Goal: Task Accomplishment & Management: Complete application form

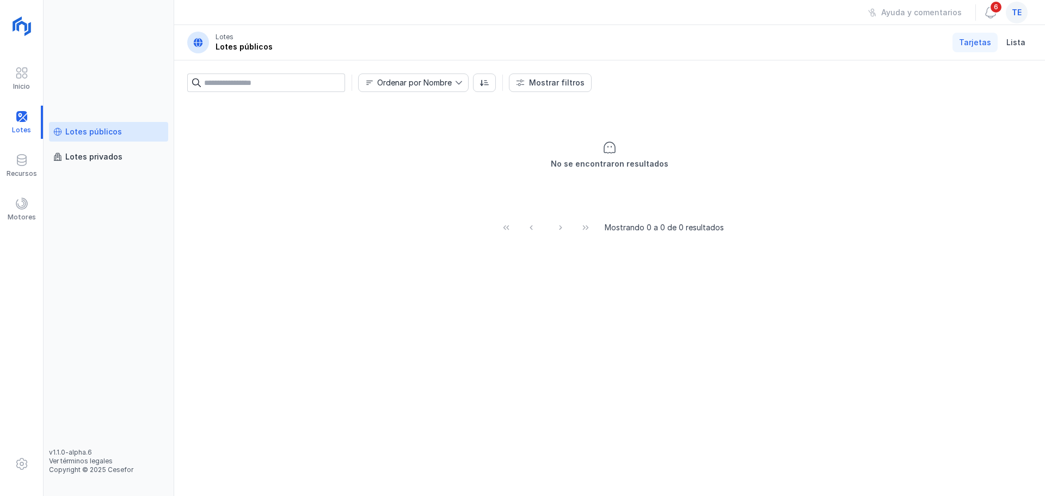
click at [1010, 20] on div "te" at bounding box center [1017, 13] width 22 height 22
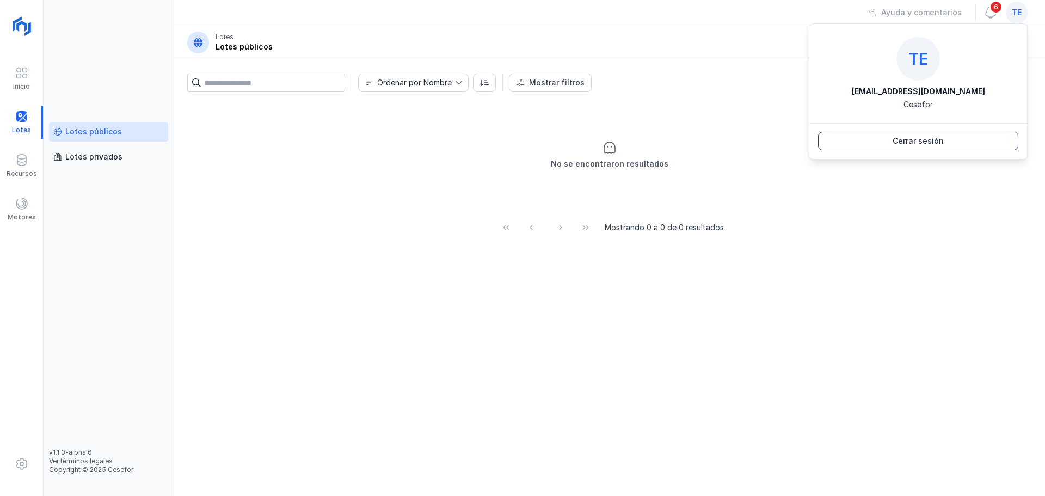
click at [923, 139] on span "Cerrar sesión" at bounding box center [918, 141] width 186 height 11
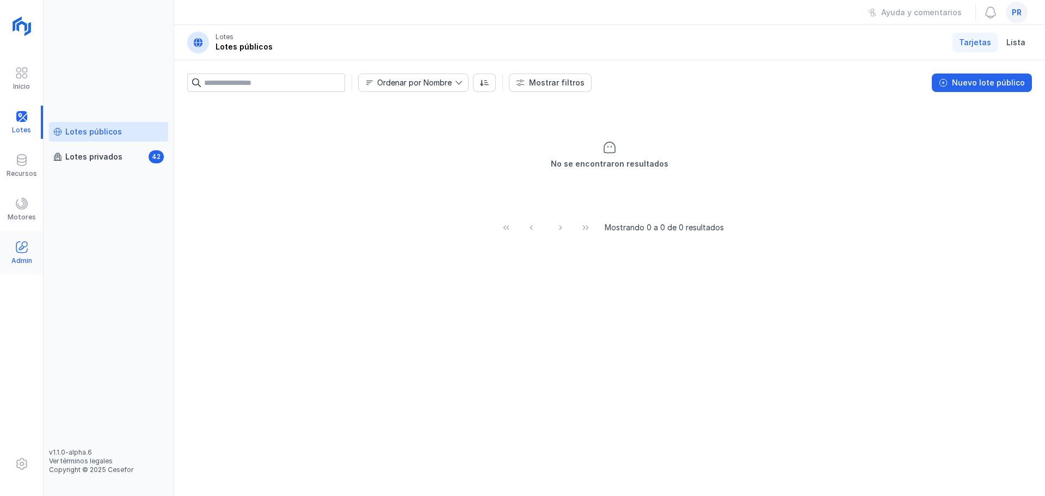
click at [27, 252] on span at bounding box center [21, 247] width 13 height 13
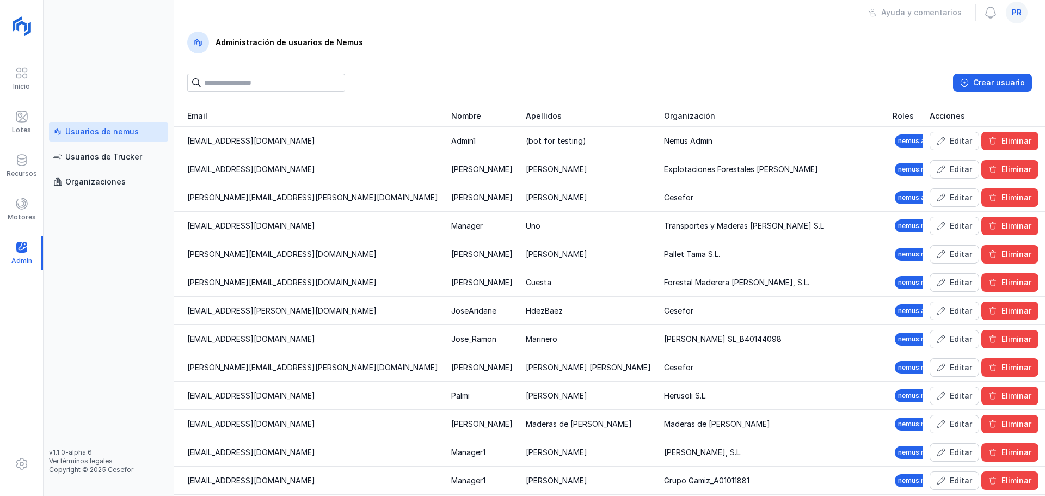
click at [110, 134] on div "Usuarios de nemus" at bounding box center [101, 131] width 73 height 11
click at [32, 119] on div "Lotes" at bounding box center [21, 122] width 43 height 33
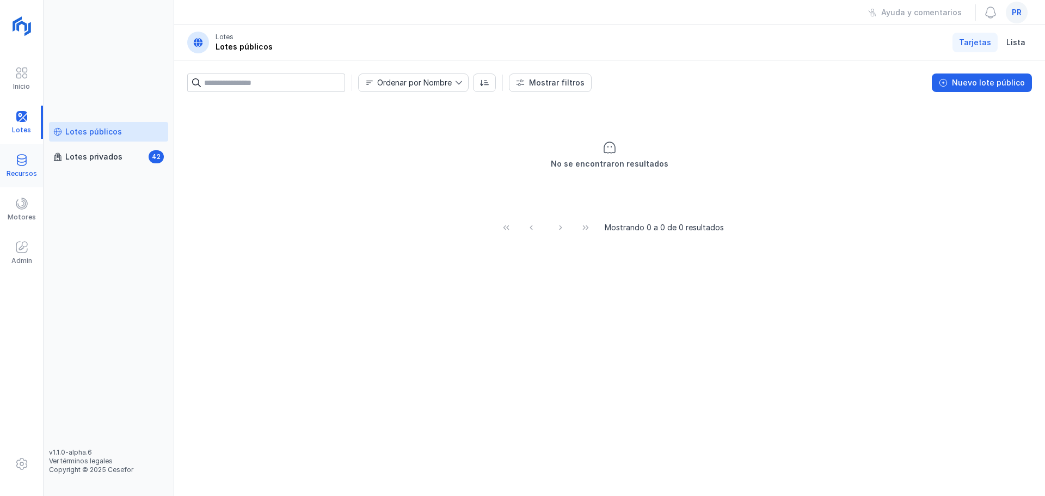
click at [26, 165] on span at bounding box center [21, 160] width 13 height 13
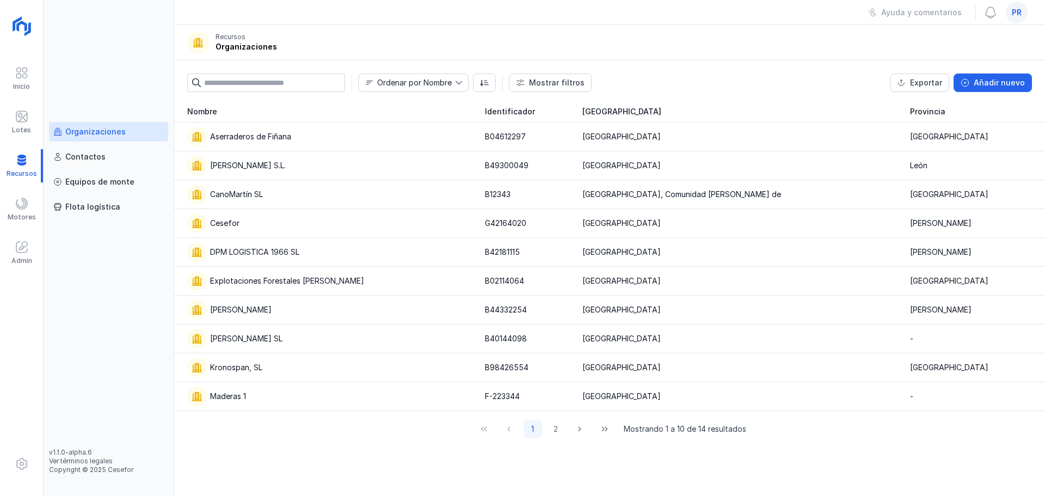
click at [111, 130] on div "Organizaciones" at bounding box center [95, 131] width 60 height 11
click at [1007, 91] on button "Añadir nuevo" at bounding box center [993, 82] width 78 height 19
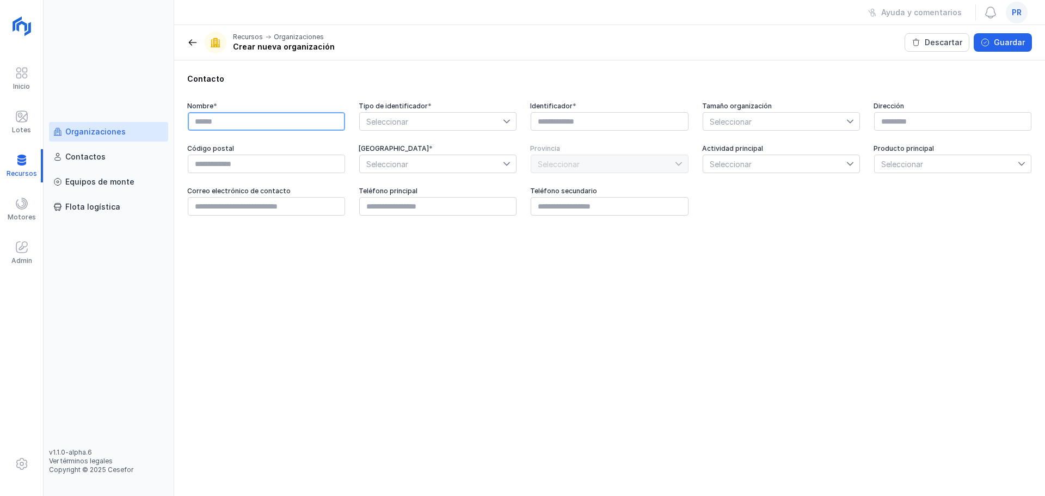
click at [223, 116] on input "text" at bounding box center [266, 121] width 157 height 19
paste input "**********"
type input "**********"
click at [439, 122] on span "Seleccionar" at bounding box center [431, 121] width 143 height 17
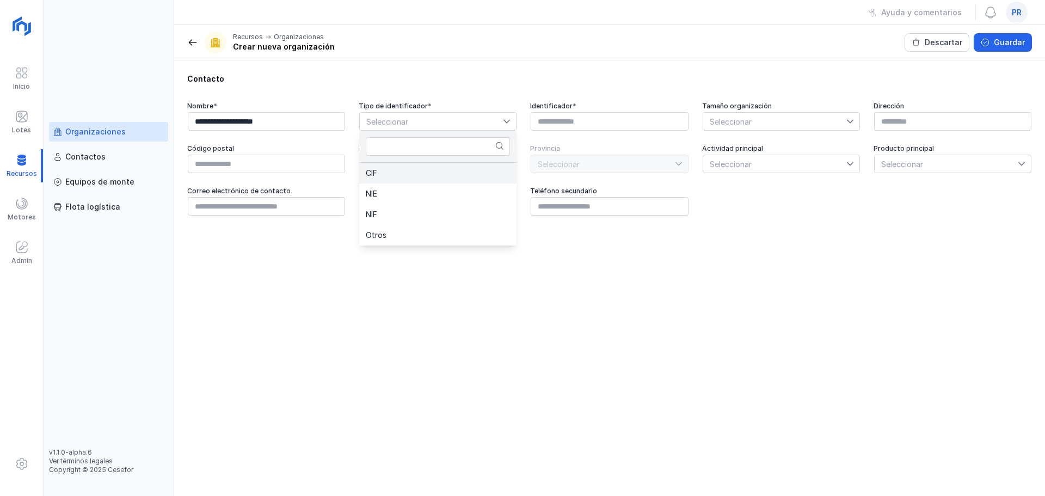
click at [433, 179] on li "CIF" at bounding box center [437, 173] width 157 height 21
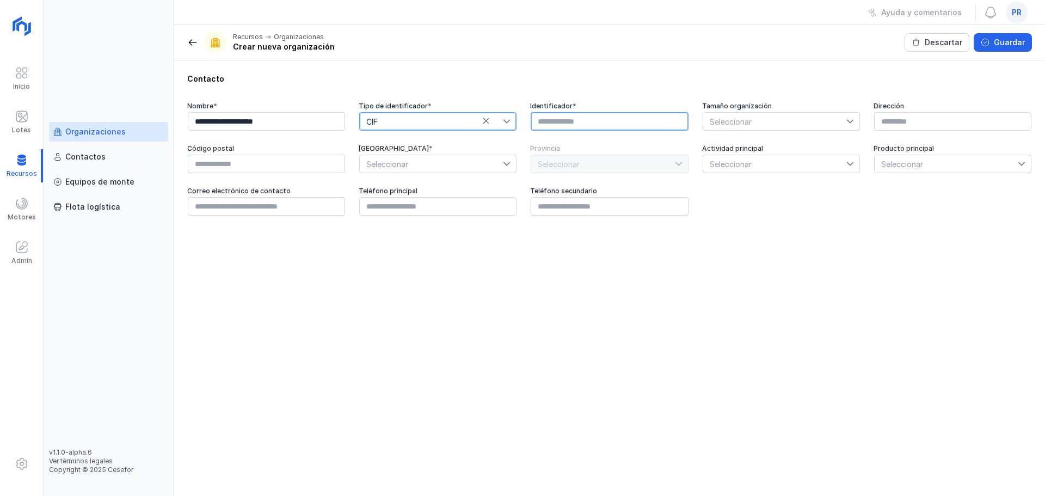
click at [603, 127] on input "text" at bounding box center [609, 121] width 157 height 19
paste input "*********"
type input "*********"
click at [751, 122] on span "Seleccionar" at bounding box center [774, 121] width 143 height 17
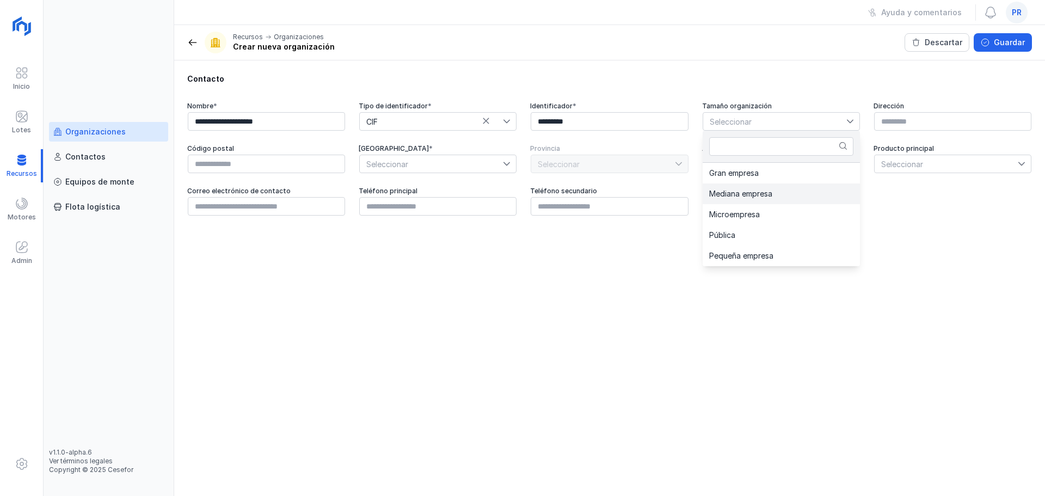
click at [750, 194] on span "Mediana empresa" at bounding box center [740, 194] width 63 height 8
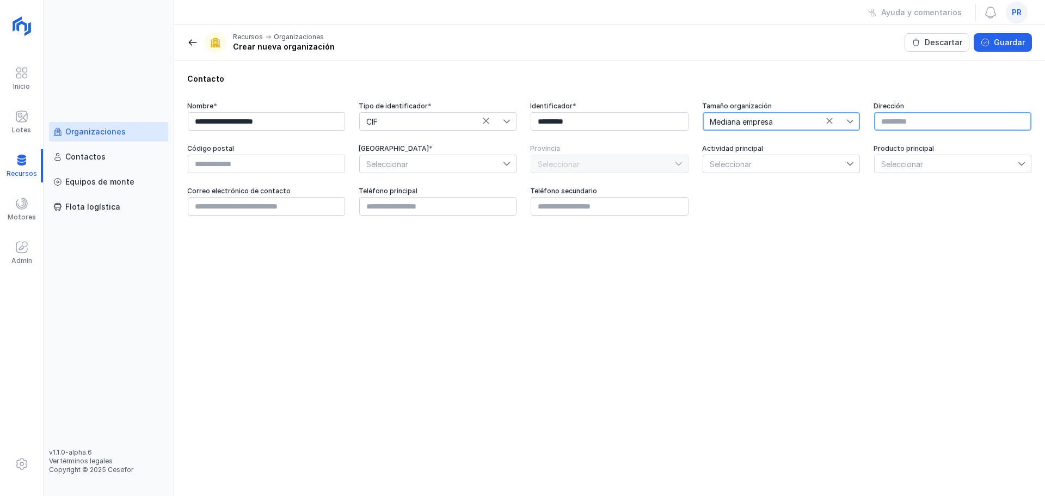
click at [893, 124] on input "text" at bounding box center [952, 121] width 157 height 19
paste input "**********"
type input "**********"
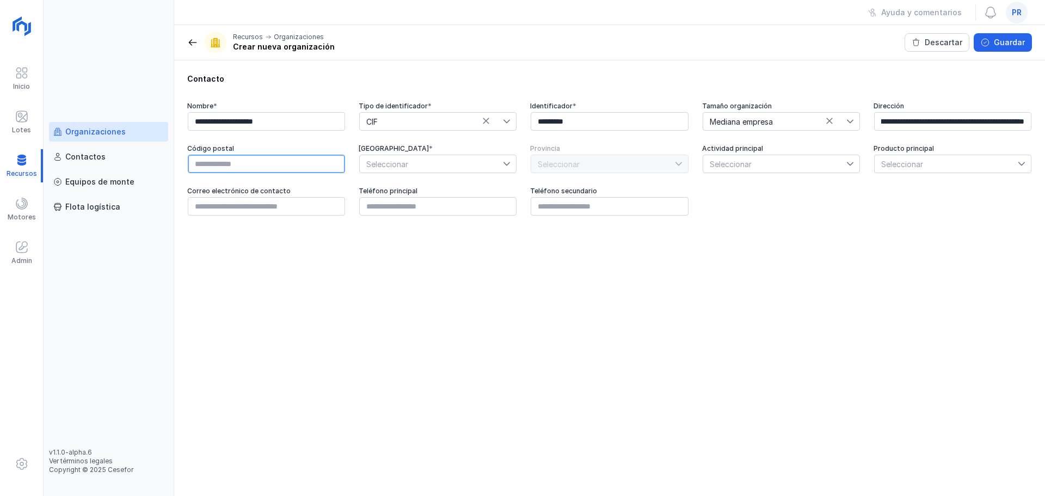
click at [284, 165] on input "text" at bounding box center [266, 164] width 157 height 19
paste input "*****"
type input "*****"
click at [416, 164] on span "Seleccionar" at bounding box center [431, 163] width 143 height 17
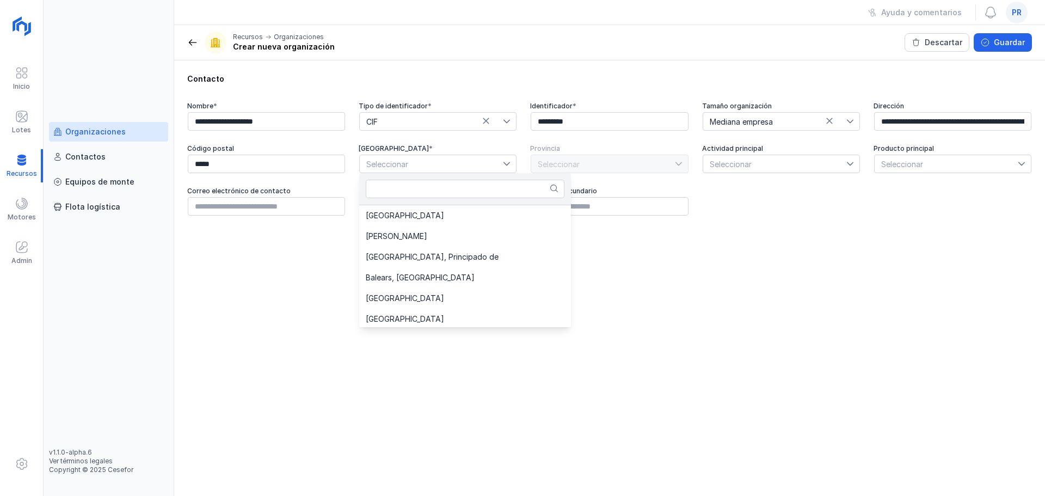
click at [424, 163] on span "Seleccionar" at bounding box center [431, 163] width 143 height 17
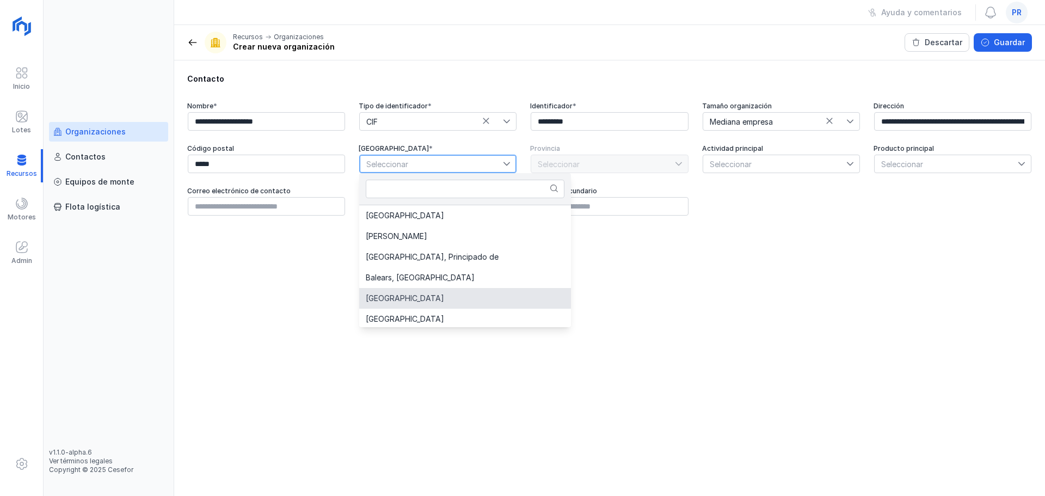
scroll to position [23, 0]
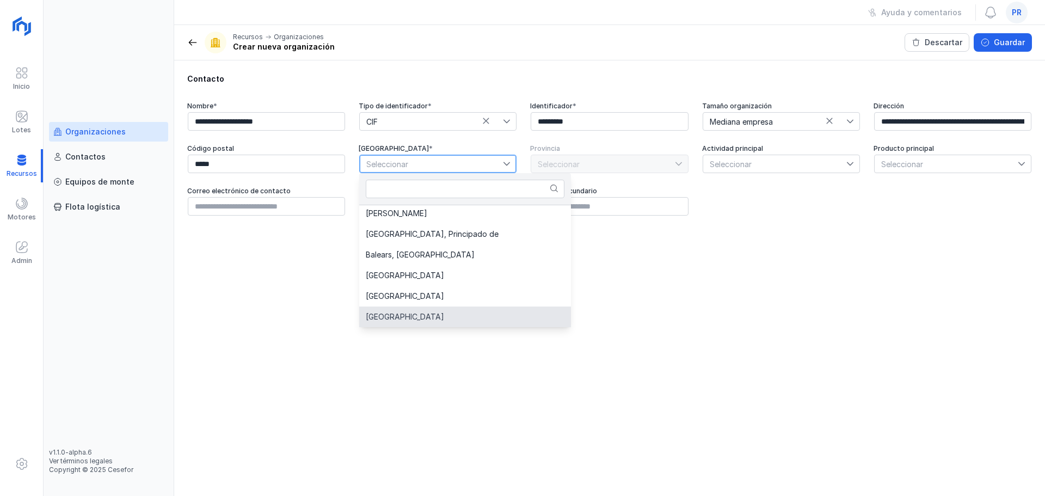
click at [424, 163] on span "Seleccionar" at bounding box center [431, 163] width 143 height 17
click at [418, 320] on span "Castilla y León" at bounding box center [405, 317] width 78 height 8
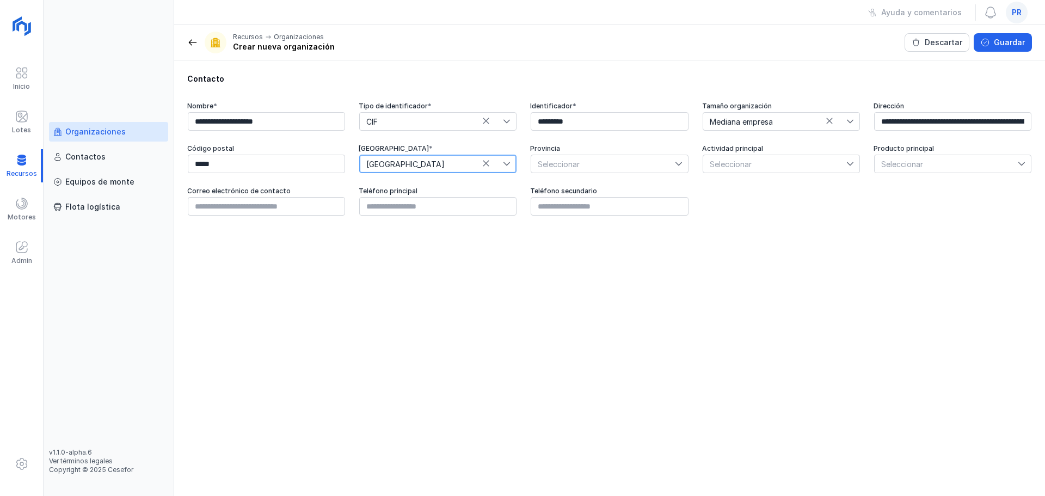
click at [549, 161] on span "Seleccionar" at bounding box center [602, 163] width 143 height 17
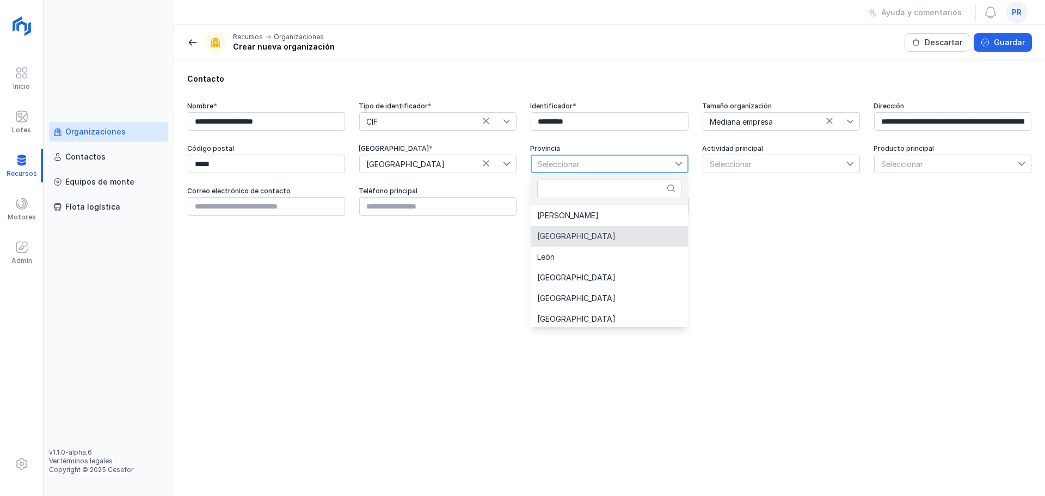
click at [593, 238] on li "Burgos" at bounding box center [609, 236] width 157 height 21
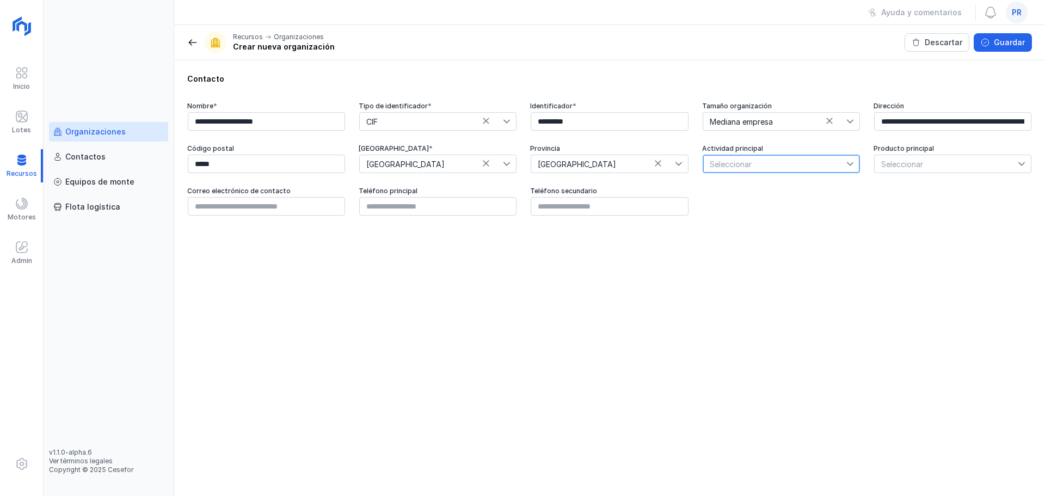
click at [763, 169] on span "Seleccionar" at bounding box center [774, 163] width 143 height 17
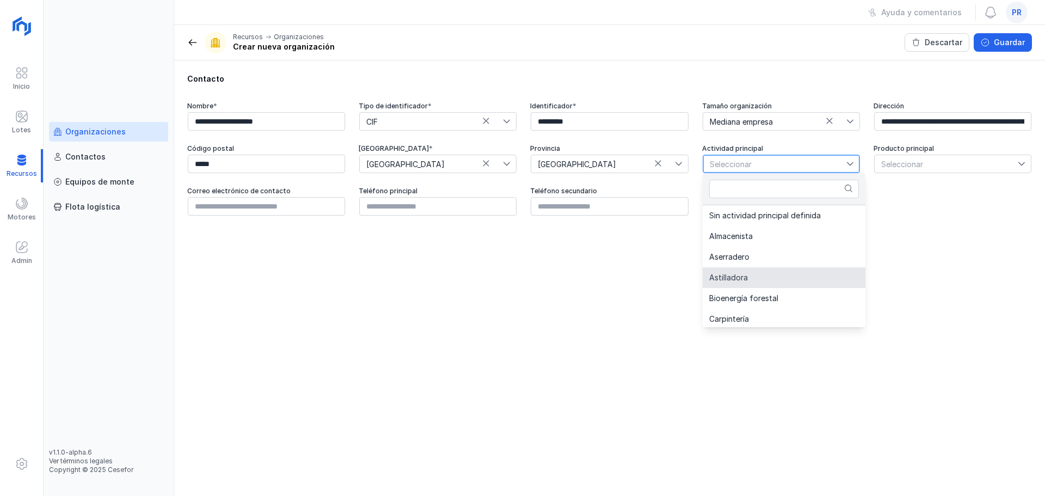
scroll to position [54, 0]
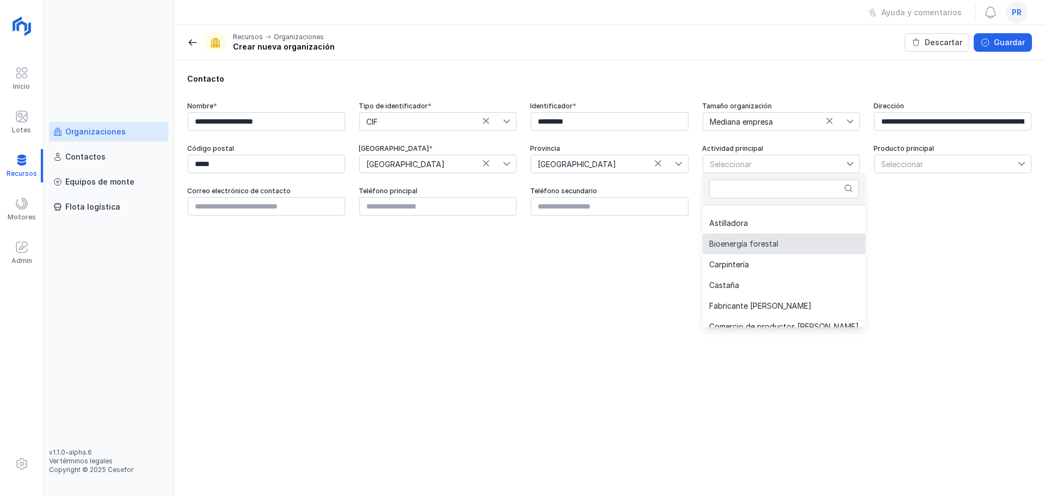
click at [781, 247] on li "Bioenergía forestal" at bounding box center [784, 244] width 163 height 21
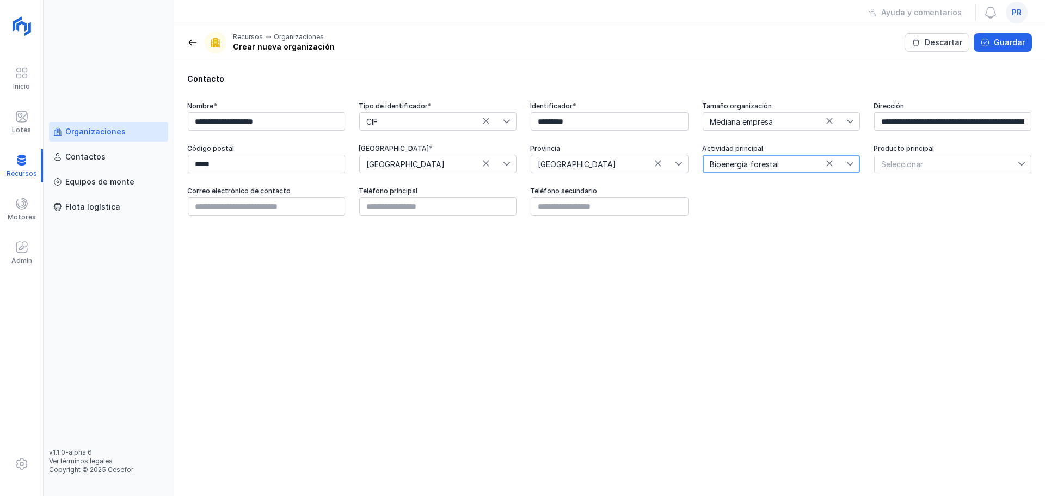
click at [930, 163] on span "Seleccionar" at bounding box center [946, 163] width 143 height 17
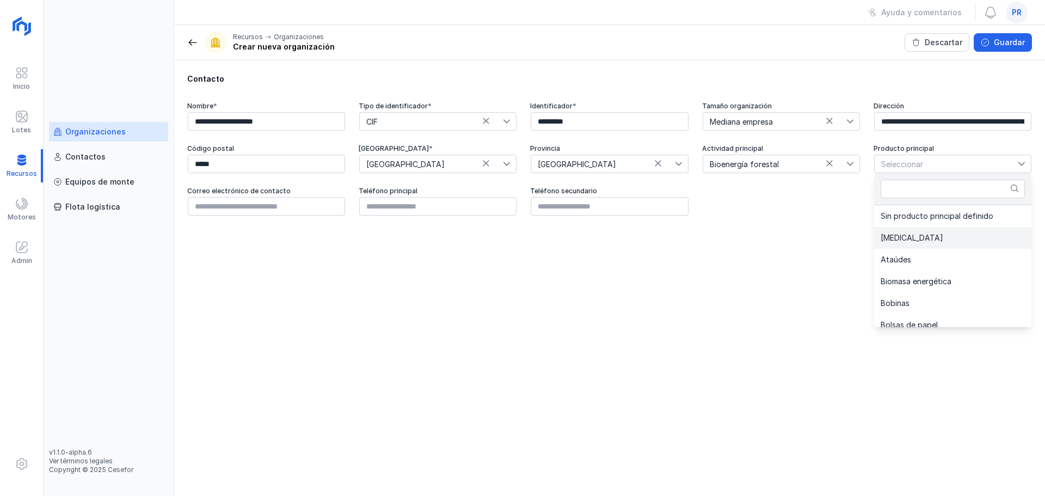
click at [935, 243] on li "Astilla" at bounding box center [952, 238] width 157 height 22
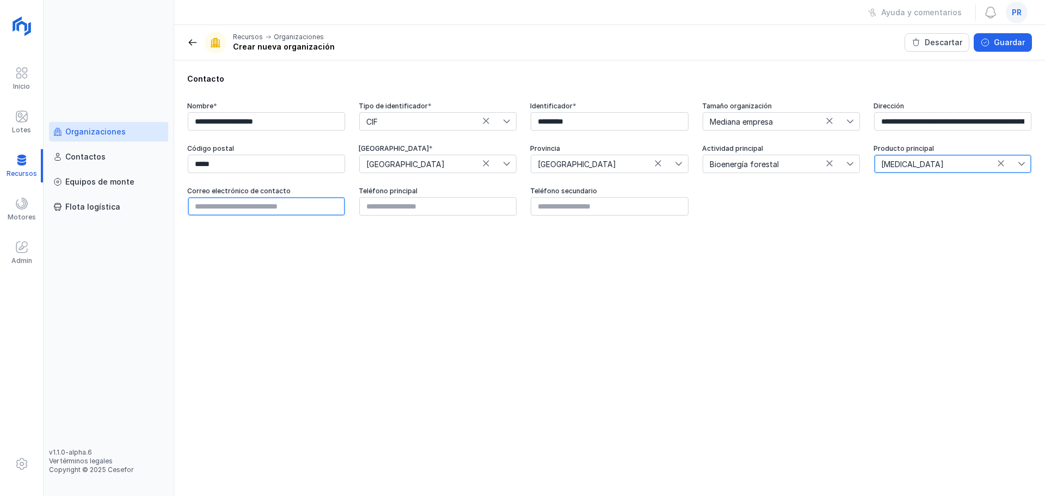
click at [266, 206] on input "text" at bounding box center [266, 206] width 157 height 19
click at [231, 211] on input "text" at bounding box center [266, 206] width 157 height 19
paste input "**********"
type input "**********"
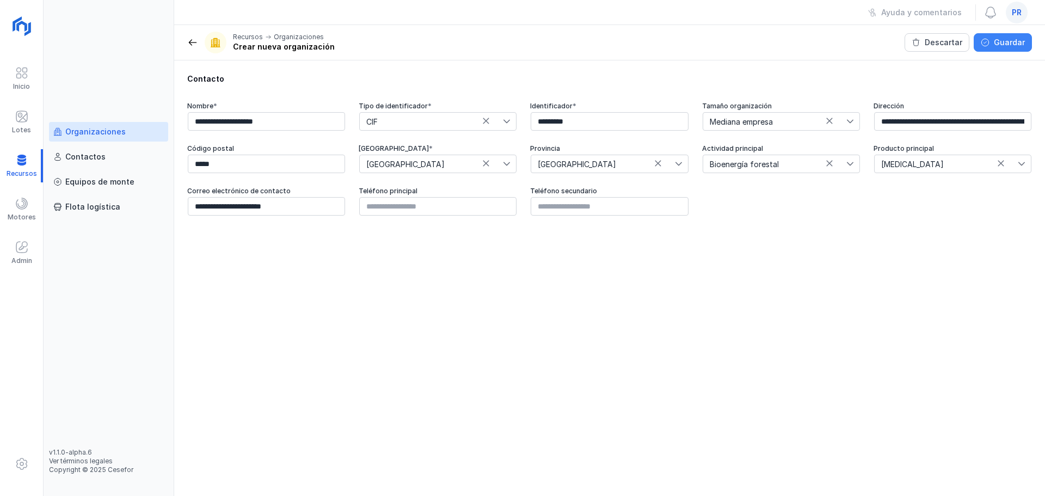
click at [1019, 45] on span "Guardar" at bounding box center [1009, 42] width 31 height 11
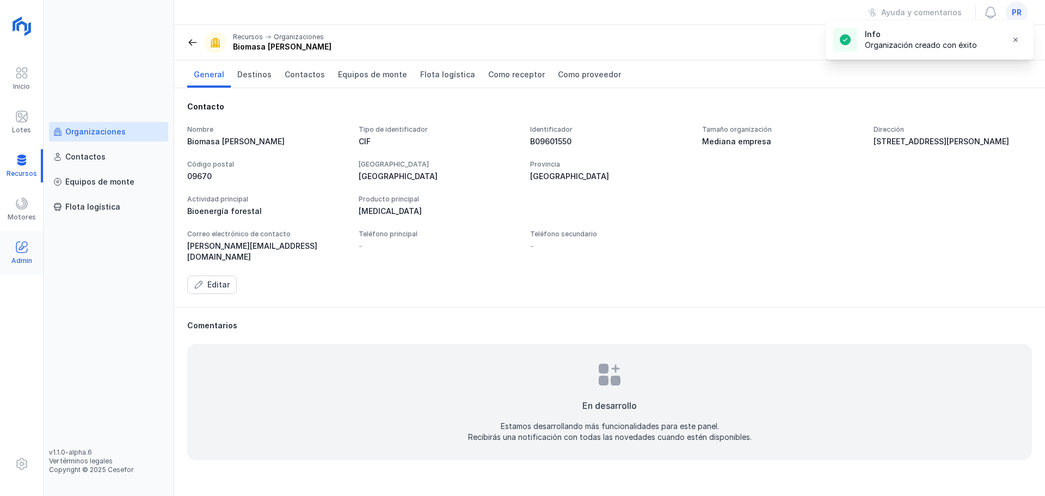
click at [16, 246] on span at bounding box center [21, 247] width 13 height 13
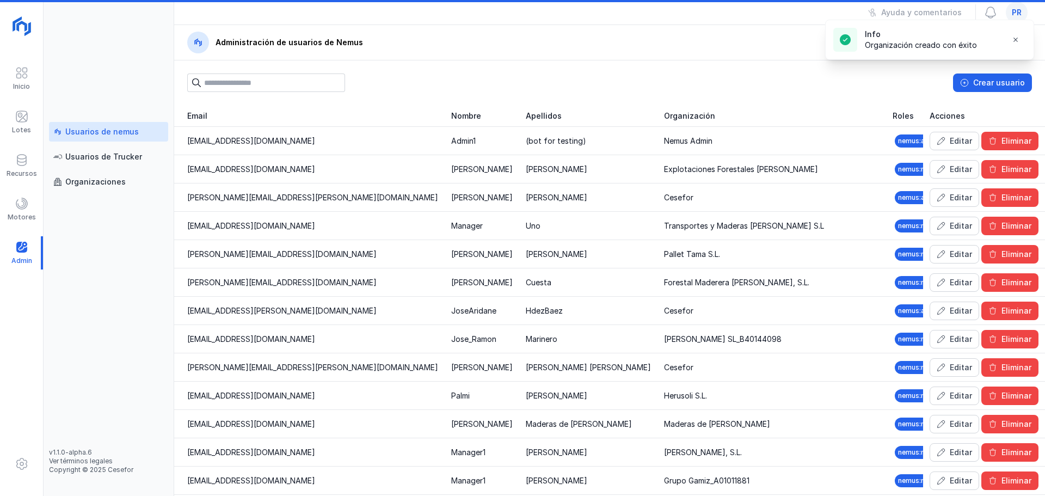
click at [116, 130] on div "Usuarios de nemus" at bounding box center [101, 131] width 73 height 11
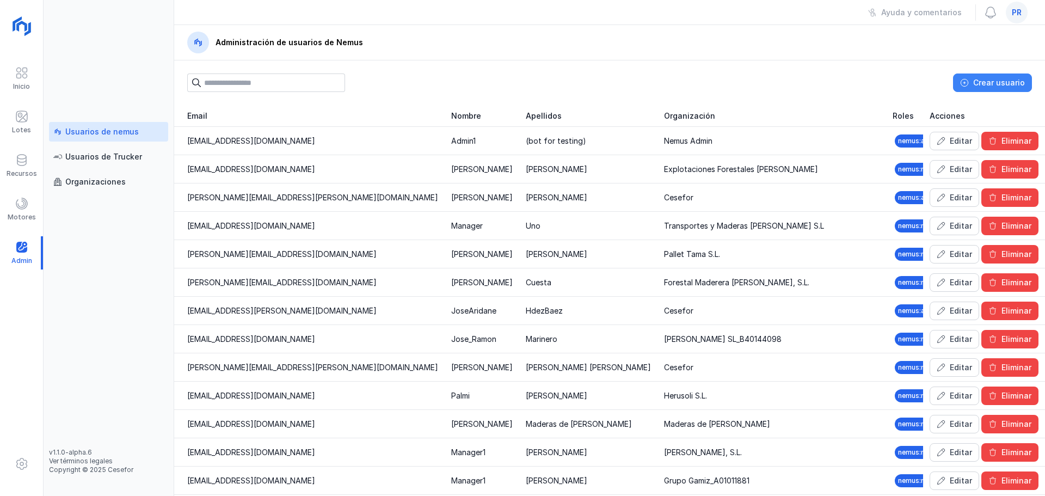
click at [981, 84] on span "Crear usuario" at bounding box center [999, 82] width 52 height 11
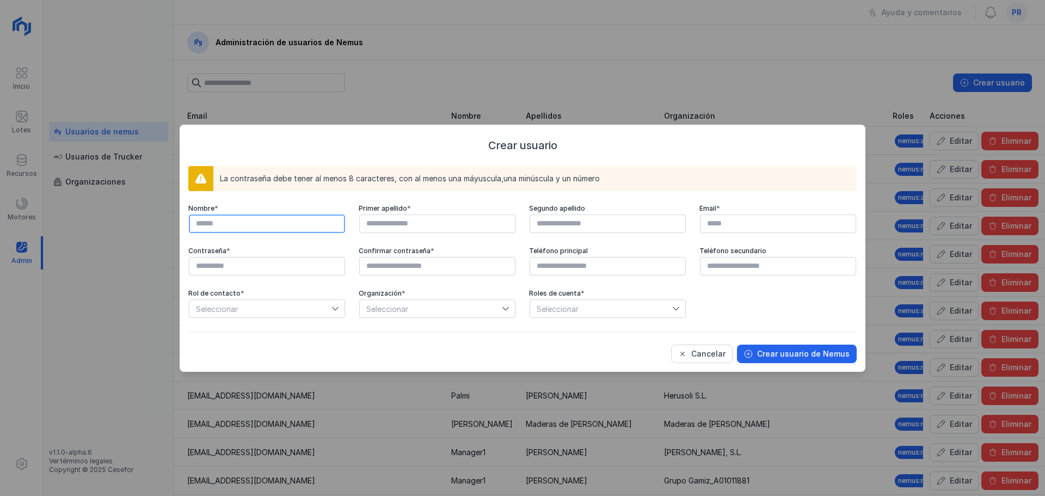
click at [307, 224] on input "text" at bounding box center [267, 223] width 156 height 19
type input "****"
click at [378, 220] on input "text" at bounding box center [437, 223] width 156 height 19
type input "******"
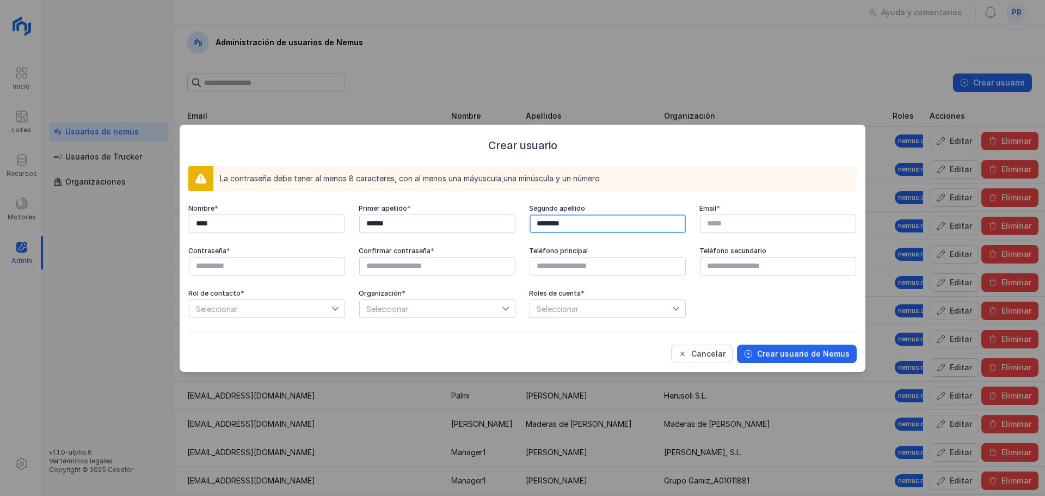
type input "********"
click at [730, 224] on input "text" at bounding box center [778, 223] width 156 height 19
paste input "**********"
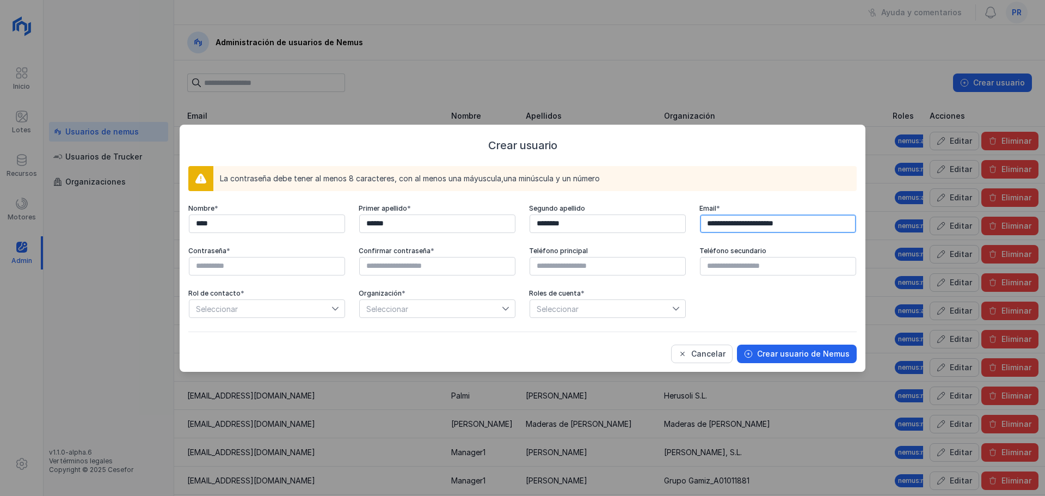
type input "**********"
click at [298, 271] on input "text" at bounding box center [267, 266] width 156 height 19
click at [283, 262] on input "text" at bounding box center [267, 266] width 156 height 19
type input "*"
click at [283, 262] on input "text" at bounding box center [267, 266] width 156 height 19
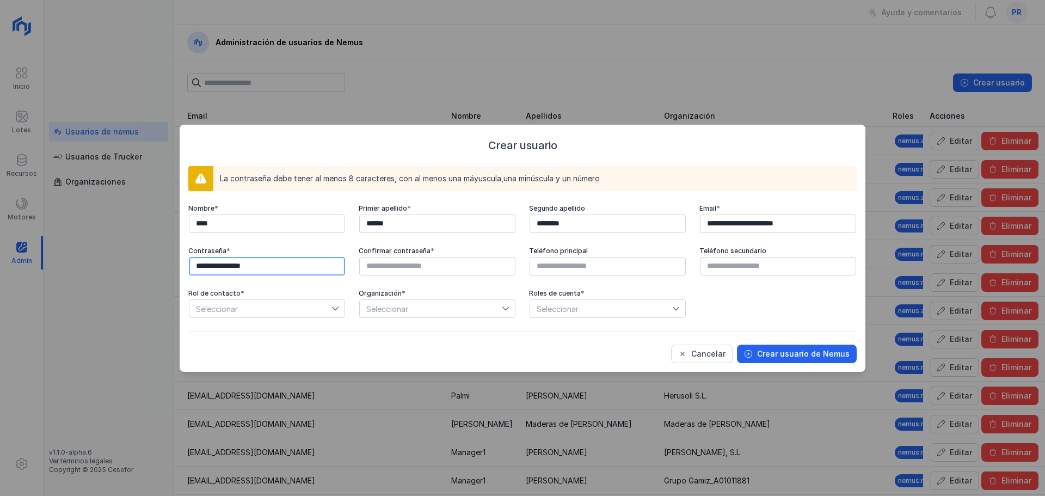
drag, startPoint x: 267, startPoint y: 267, endPoint x: 196, endPoint y: 272, distance: 70.9
click at [196, 272] on input "**********" at bounding box center [267, 266] width 156 height 19
type input "**********"
click at [393, 261] on input "text" at bounding box center [437, 266] width 156 height 19
paste input "**********"
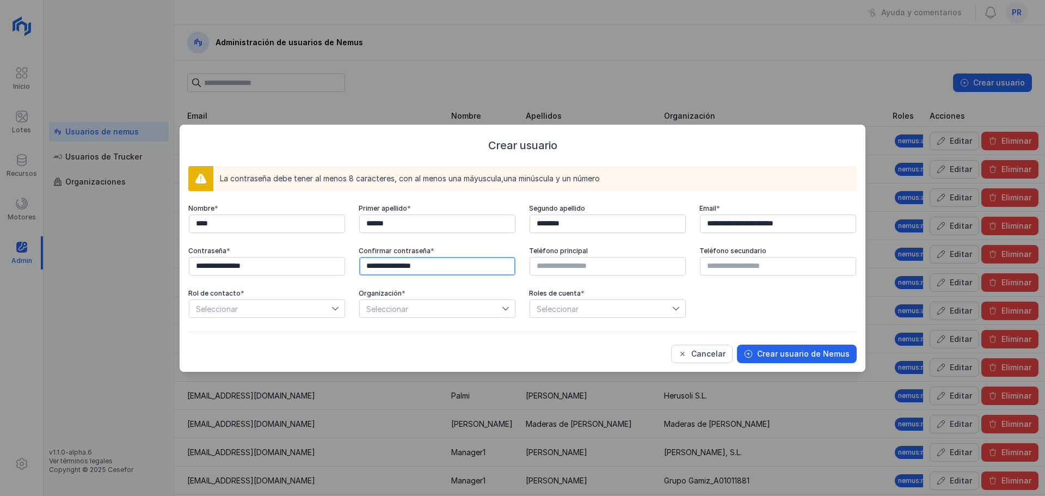
type input "**********"
click at [565, 265] on input "text" at bounding box center [608, 266] width 156 height 19
click at [578, 267] on input "text" at bounding box center [608, 266] width 156 height 19
paste input "**********"
drag, startPoint x: 553, startPoint y: 267, endPoint x: 531, endPoint y: 273, distance: 22.6
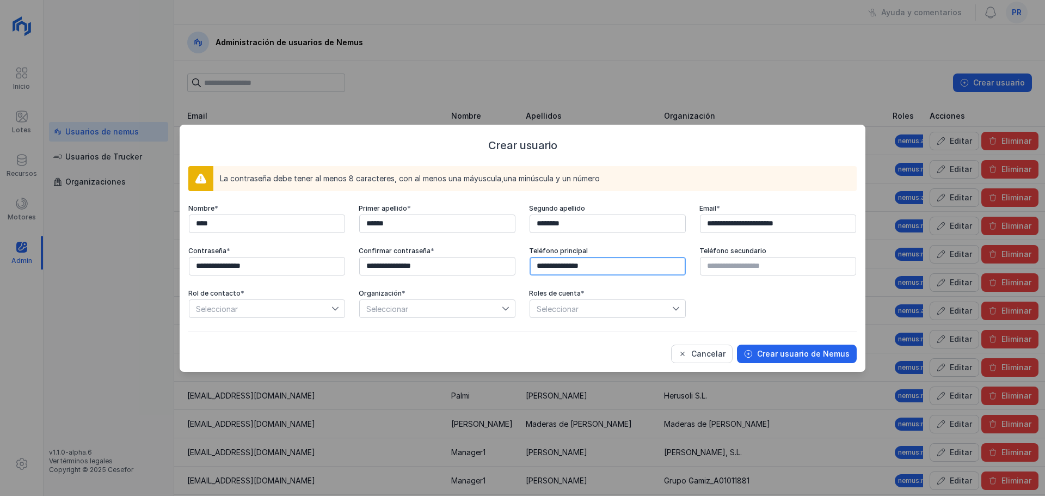
click at [531, 273] on input "**********" at bounding box center [608, 266] width 156 height 19
type input "**********"
click at [290, 313] on span "Seleccionar" at bounding box center [260, 308] width 142 height 17
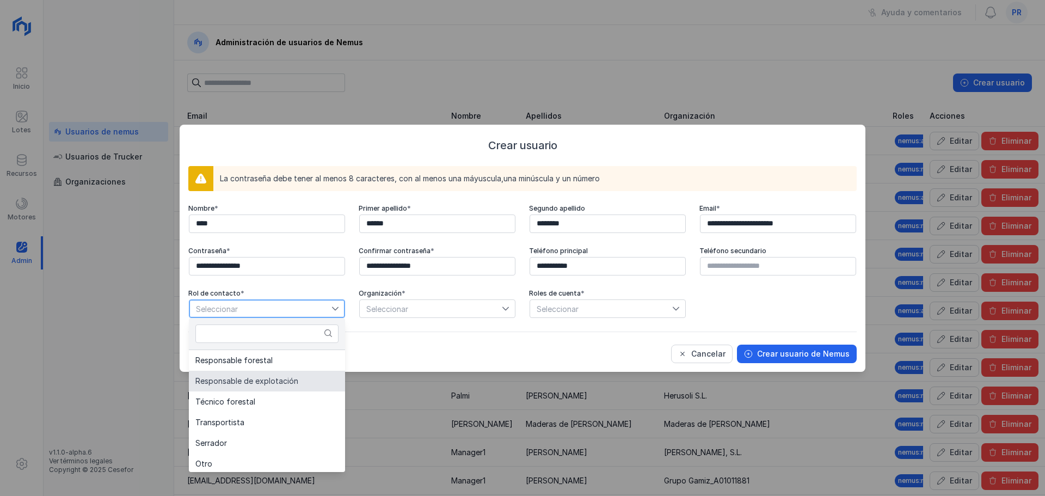
click at [279, 379] on span "Responsable de explotación" at bounding box center [246, 381] width 103 height 8
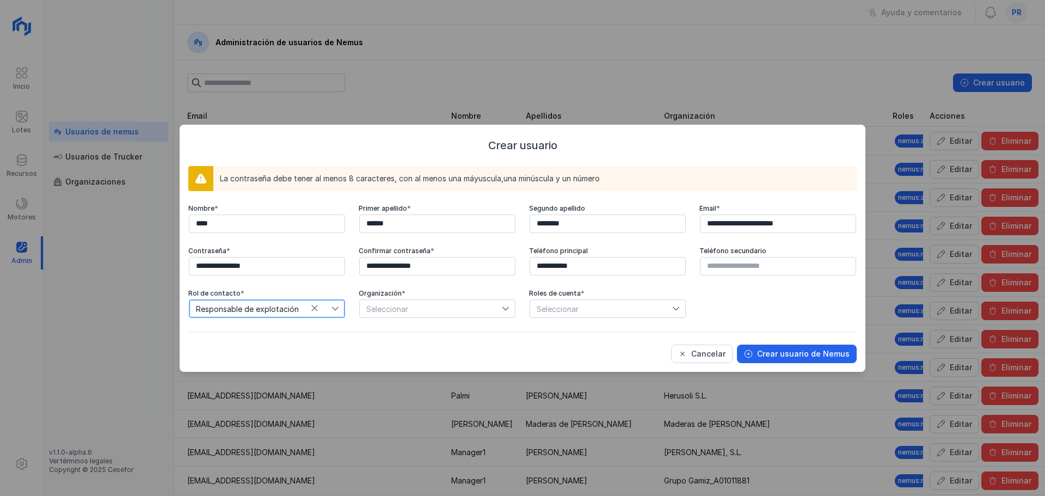
click at [392, 312] on span "Seleccionar" at bounding box center [431, 308] width 142 height 17
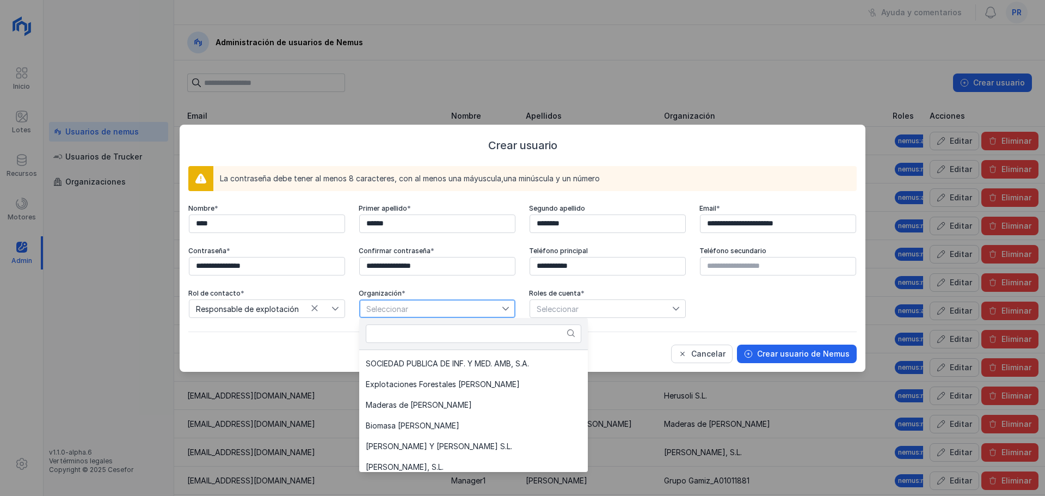
scroll to position [436, 0]
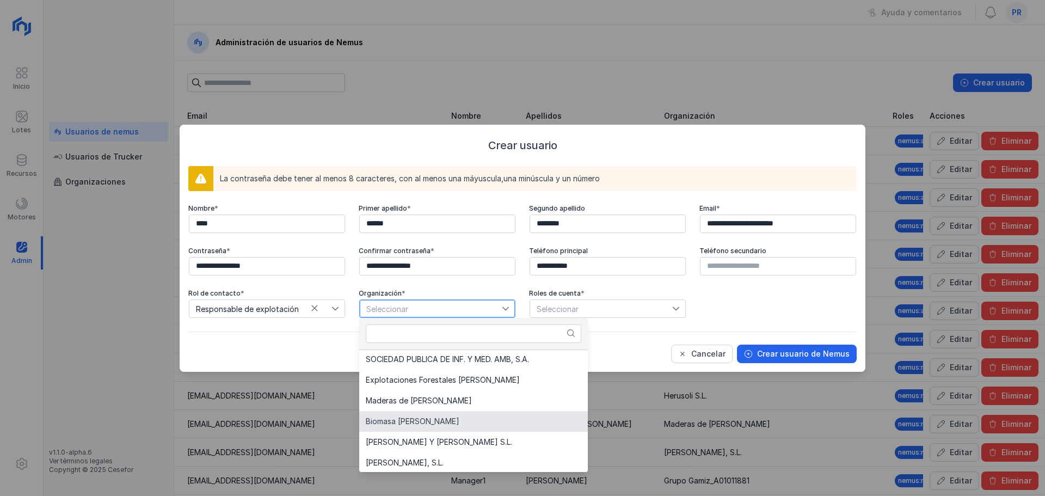
click at [431, 422] on span "Biomasa de Quintanar" at bounding box center [413, 422] width 94 height 8
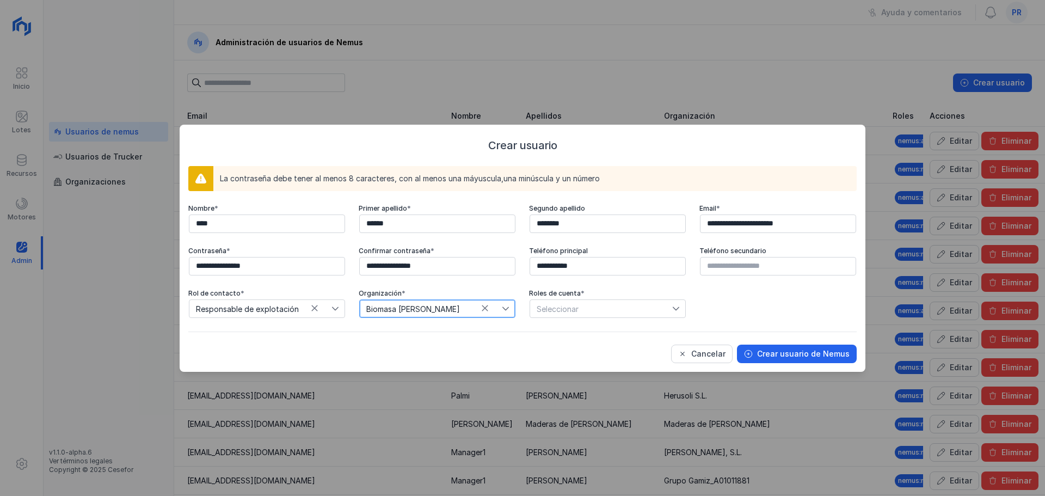
click at [549, 304] on div "Seleccionar" at bounding box center [555, 308] width 51 height 17
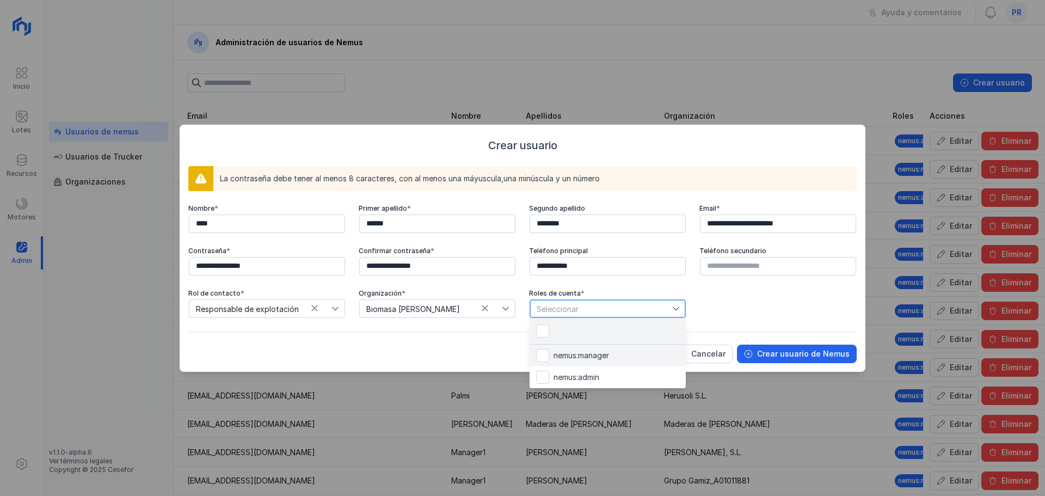
click at [606, 353] on span "nemus:manager" at bounding box center [582, 356] width 56 height 8
click at [821, 358] on span "Crear usuario de Nemus" at bounding box center [803, 353] width 93 height 11
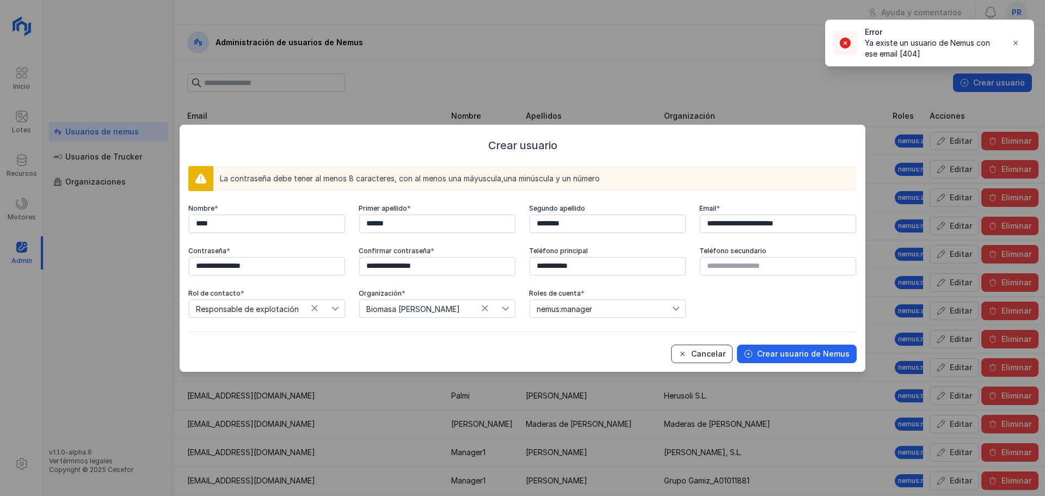
click at [711, 352] on span "Cancelar" at bounding box center [708, 353] width 34 height 11
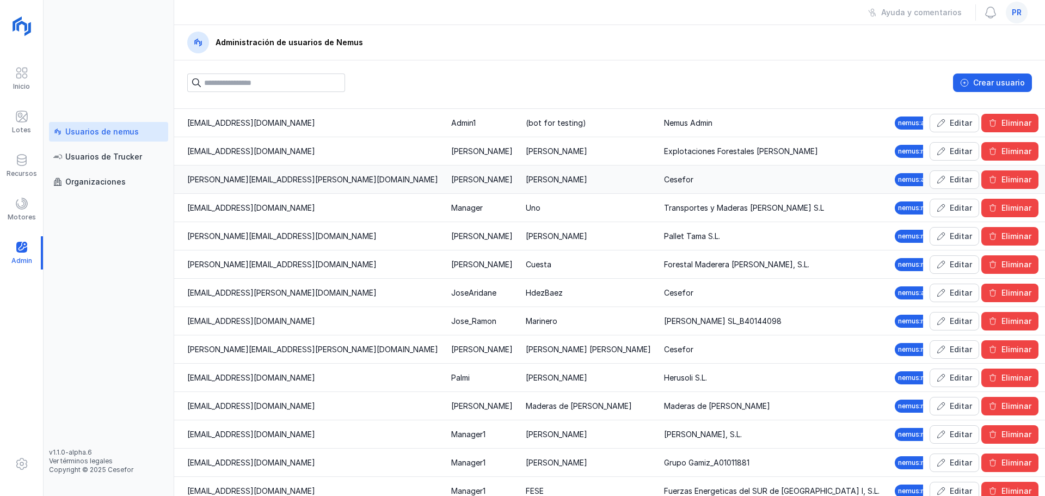
scroll to position [0, 0]
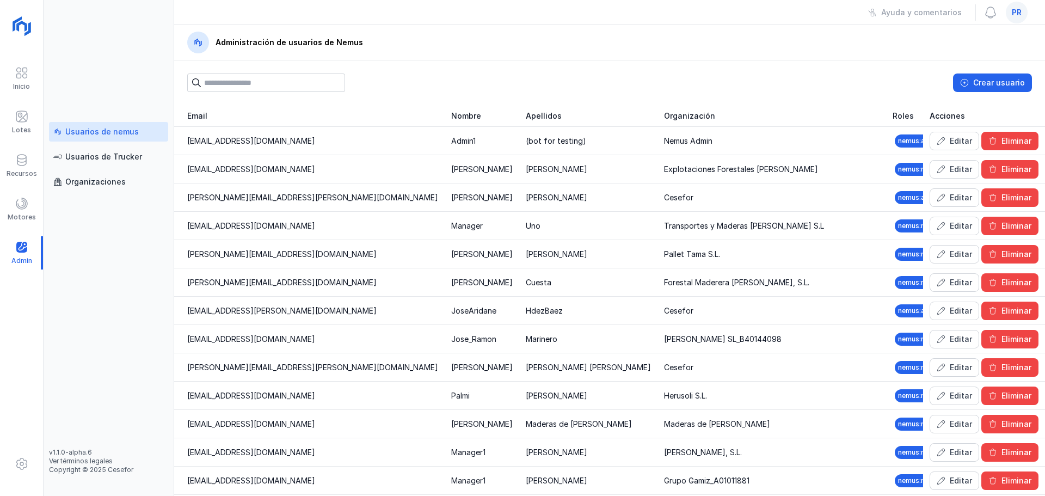
click at [1019, 15] on span "pr" at bounding box center [1017, 12] width 10 height 11
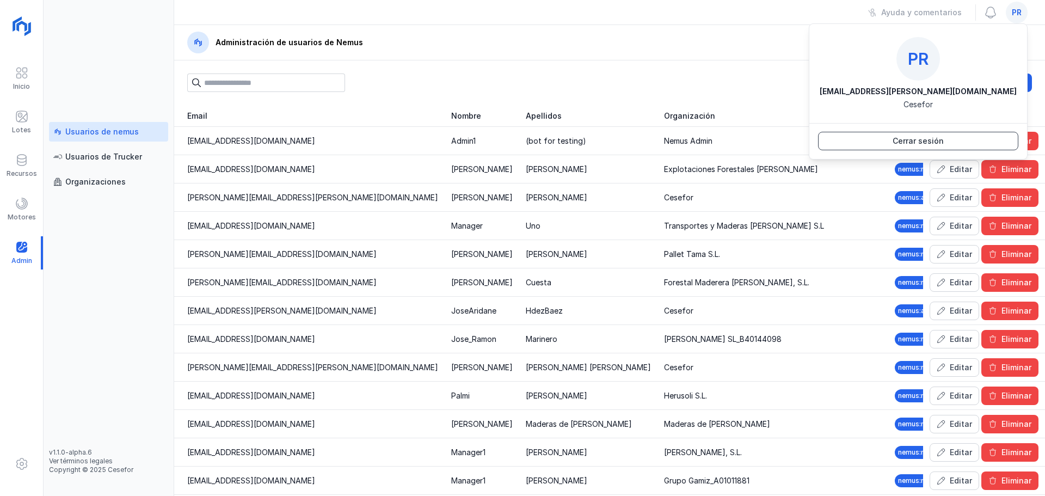
click at [935, 144] on span "Cerrar sesión" at bounding box center [918, 141] width 186 height 11
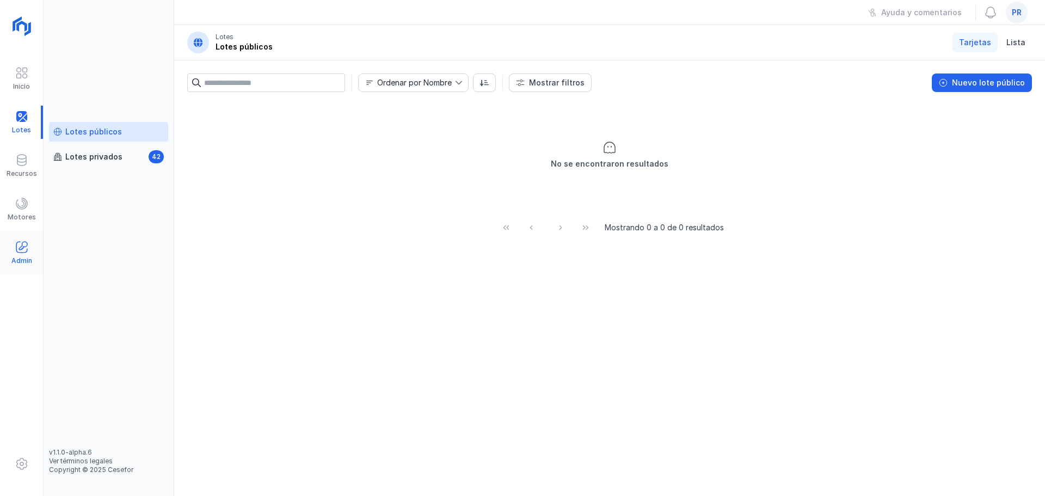
click at [15, 248] on span at bounding box center [21, 247] width 13 height 13
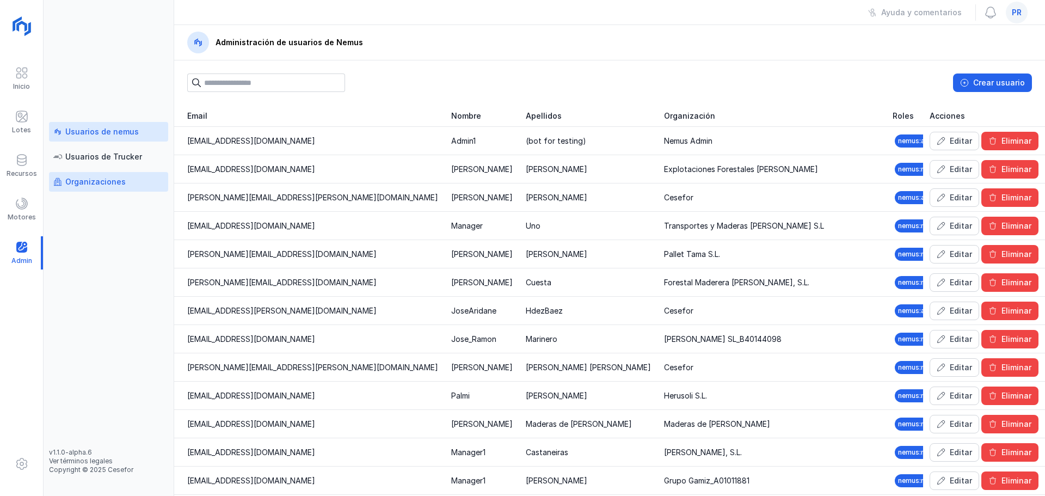
click at [101, 187] on div "Organizaciones" at bounding box center [95, 181] width 60 height 11
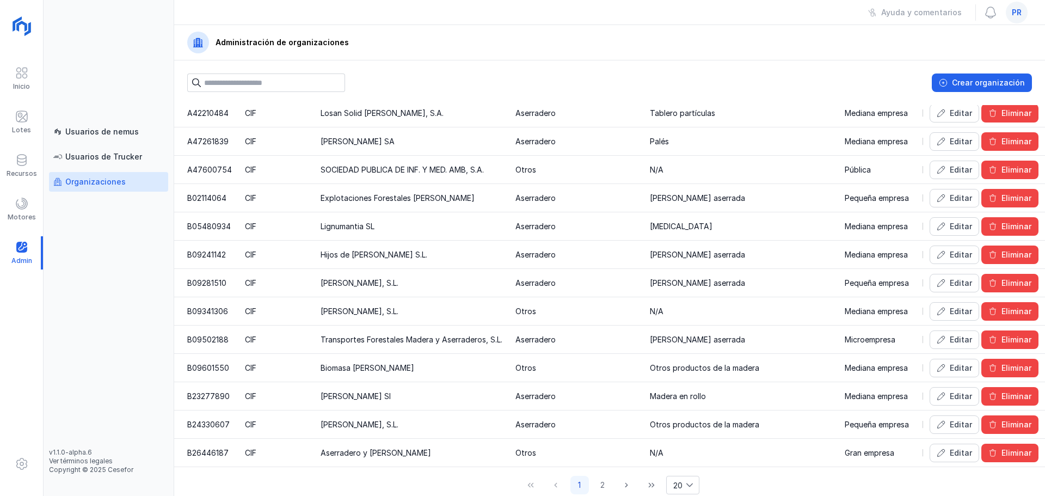
scroll to position [241, 0]
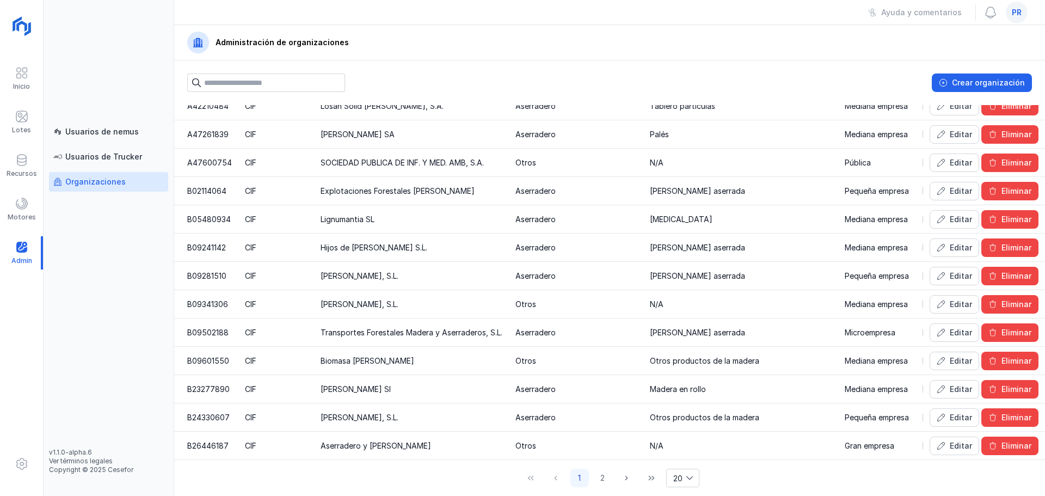
click at [253, 86] on input "text" at bounding box center [274, 82] width 141 height 19
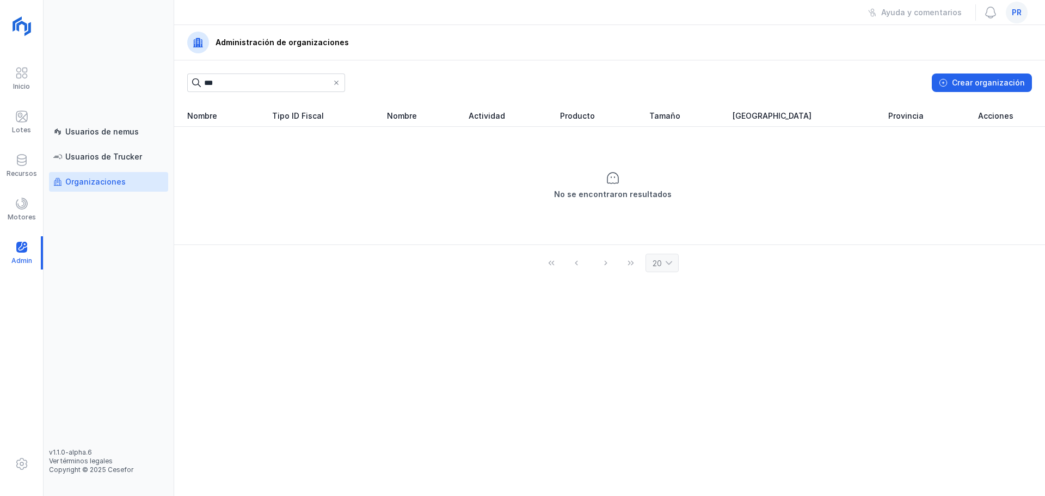
scroll to position [0, 0]
type input "*"
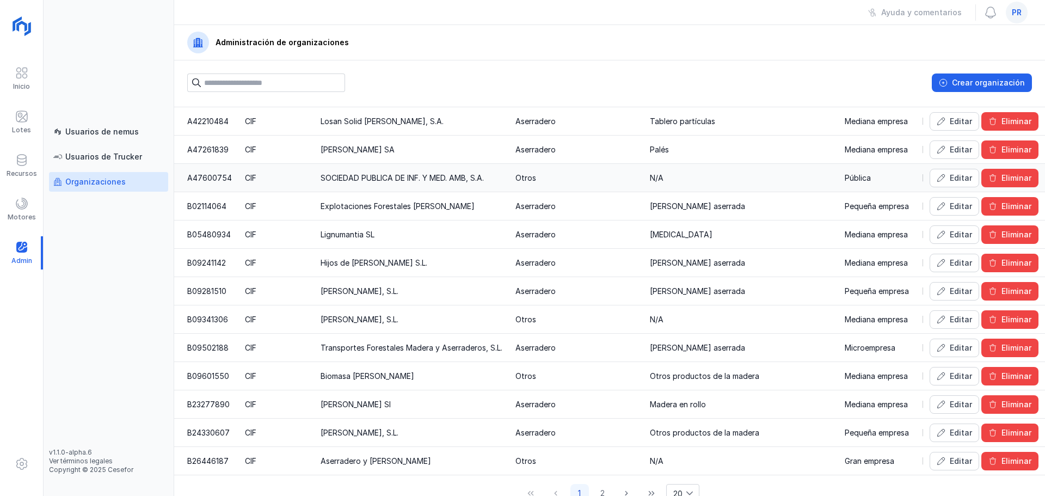
scroll to position [241, 0]
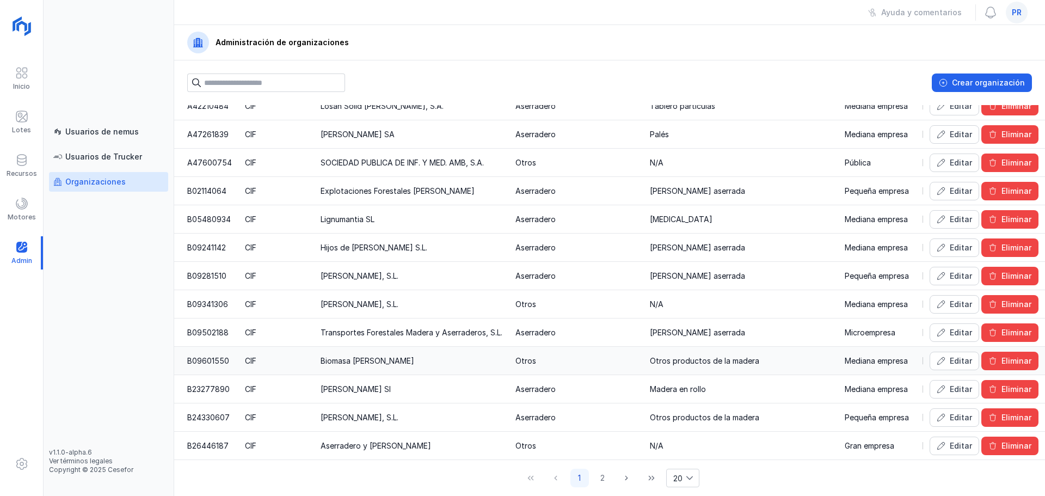
click at [298, 353] on td "CIF" at bounding box center [276, 361] width 76 height 28
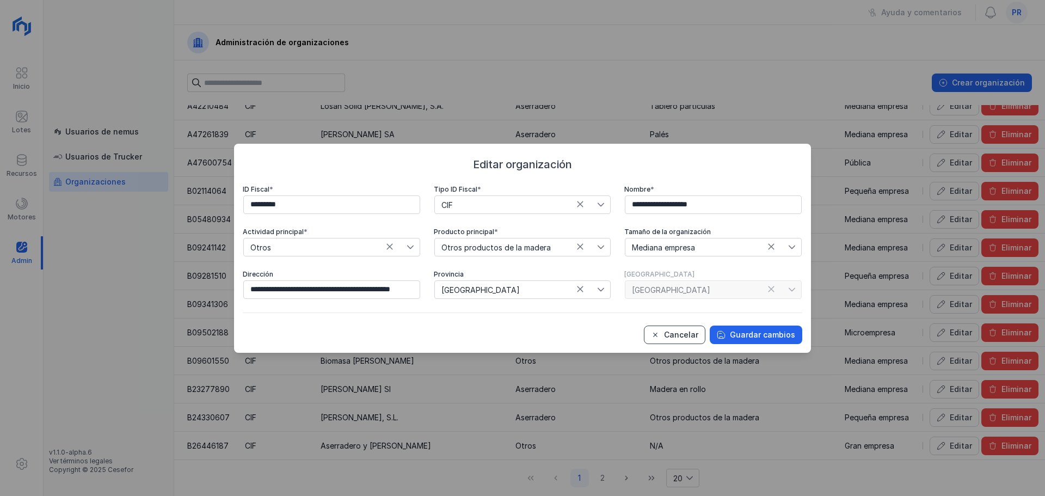
click at [693, 333] on span "Cancelar" at bounding box center [681, 334] width 34 height 11
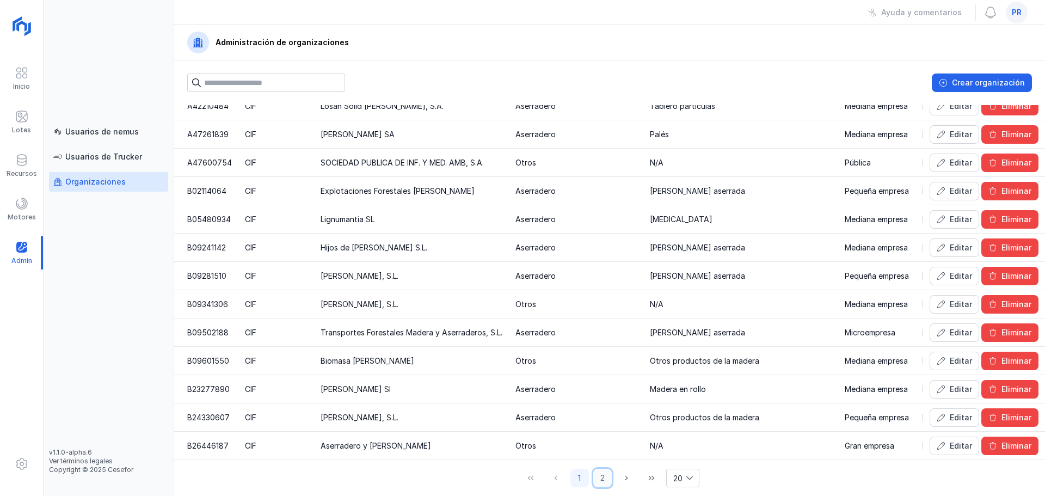
click at [594, 476] on button "2" at bounding box center [602, 478] width 19 height 19
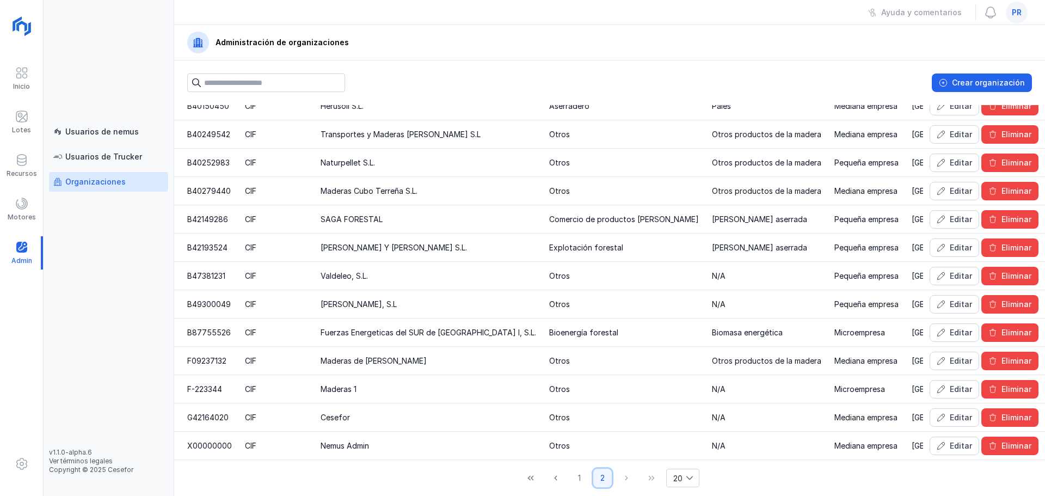
scroll to position [100, 0]
click at [120, 132] on div "Usuarios de nemus" at bounding box center [101, 131] width 73 height 11
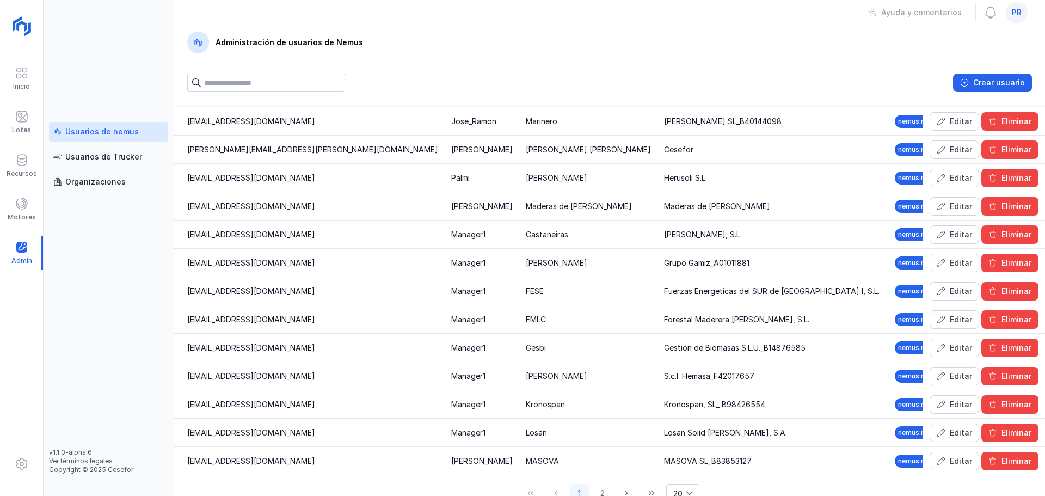
scroll to position [233, 0]
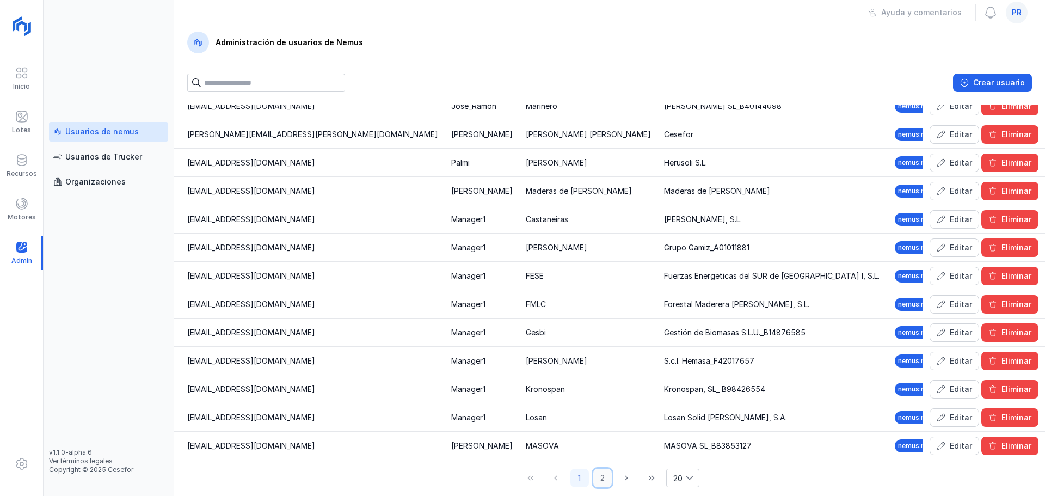
click at [598, 481] on button "2" at bounding box center [602, 478] width 19 height 19
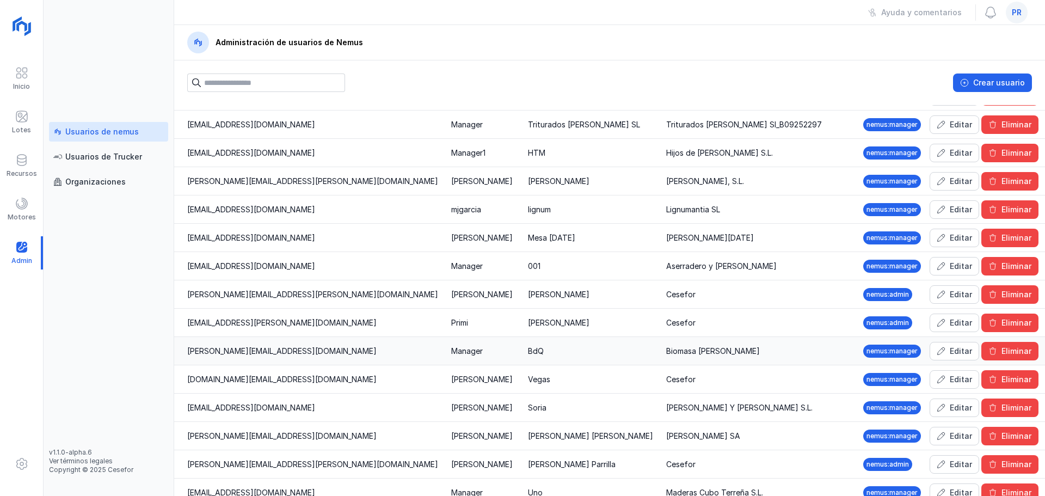
scroll to position [163, 0]
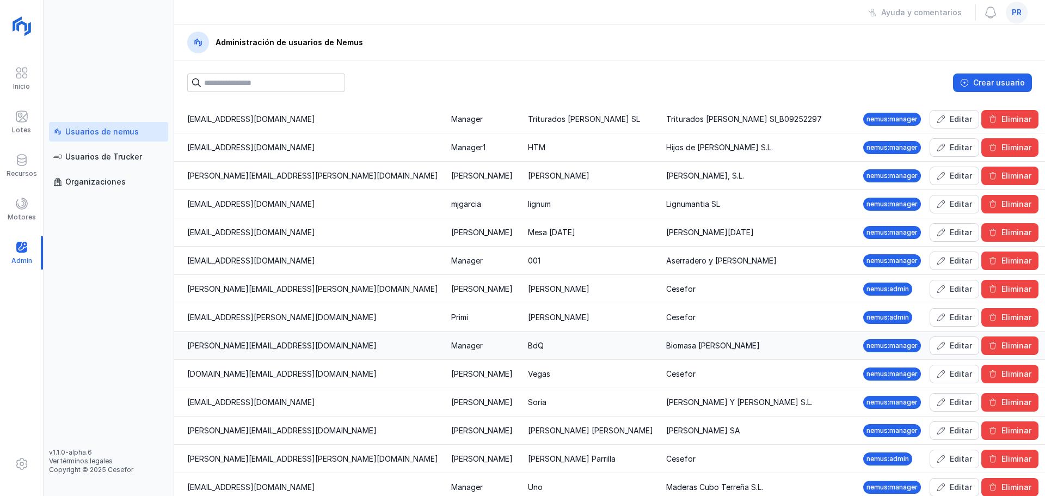
click at [445, 352] on td "Manager" at bounding box center [483, 346] width 77 height 28
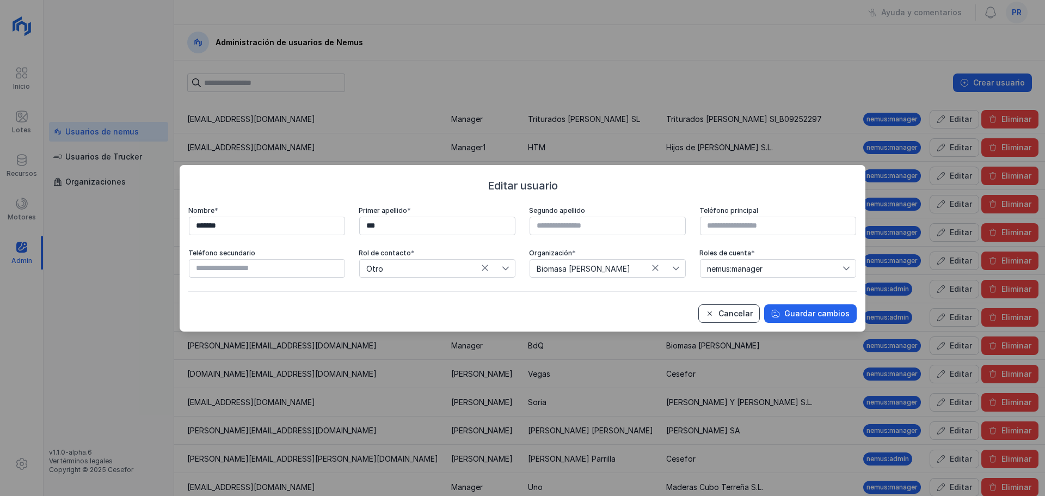
click at [747, 308] on span "Cancelar" at bounding box center [736, 313] width 34 height 11
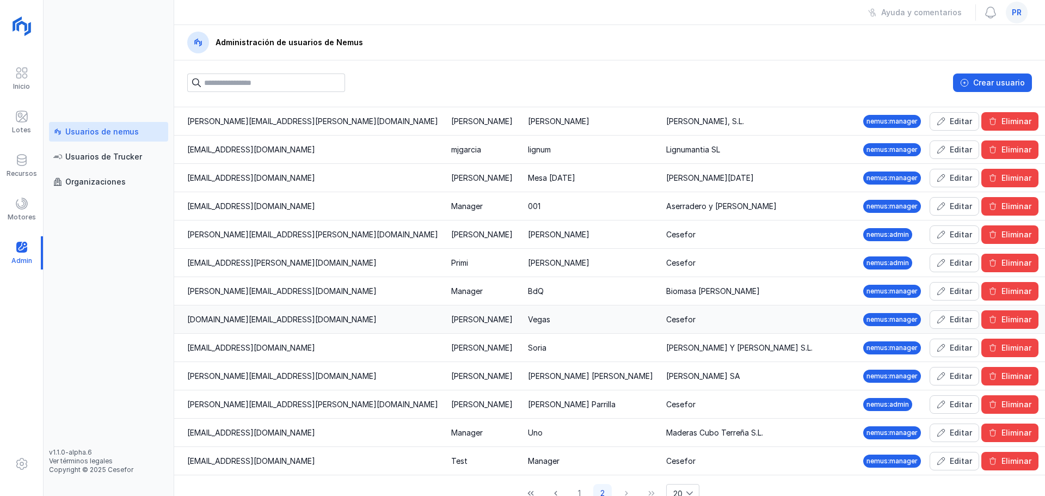
scroll to position [233, 0]
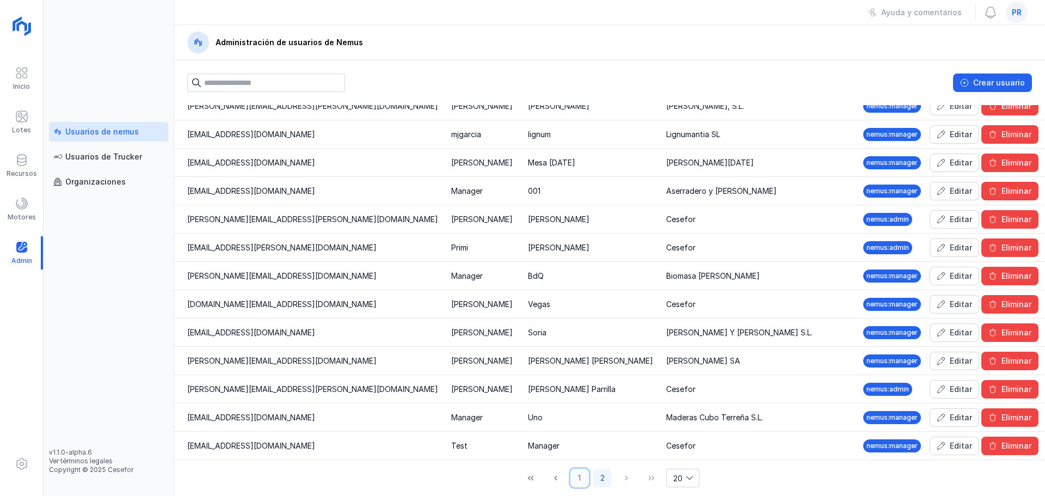
click at [577, 473] on button "1" at bounding box center [580, 478] width 19 height 19
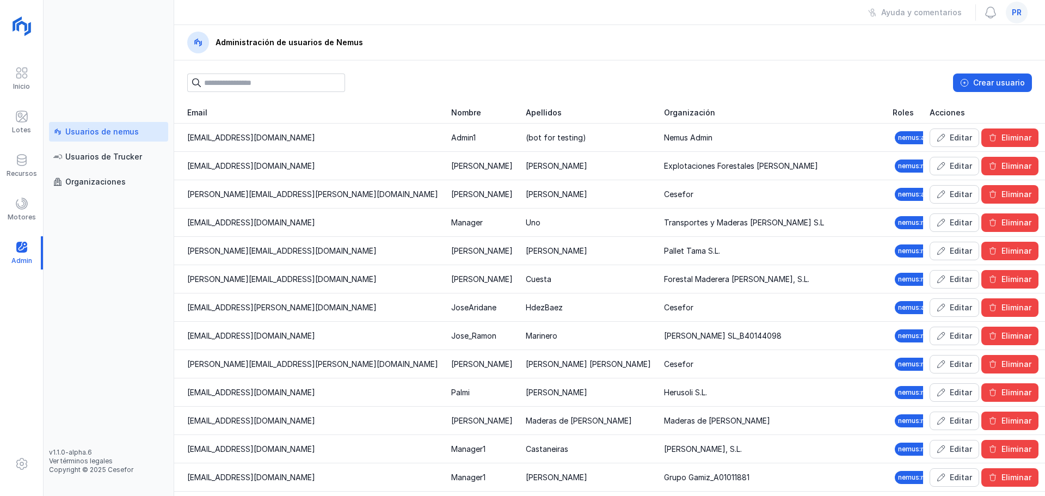
scroll to position [0, 0]
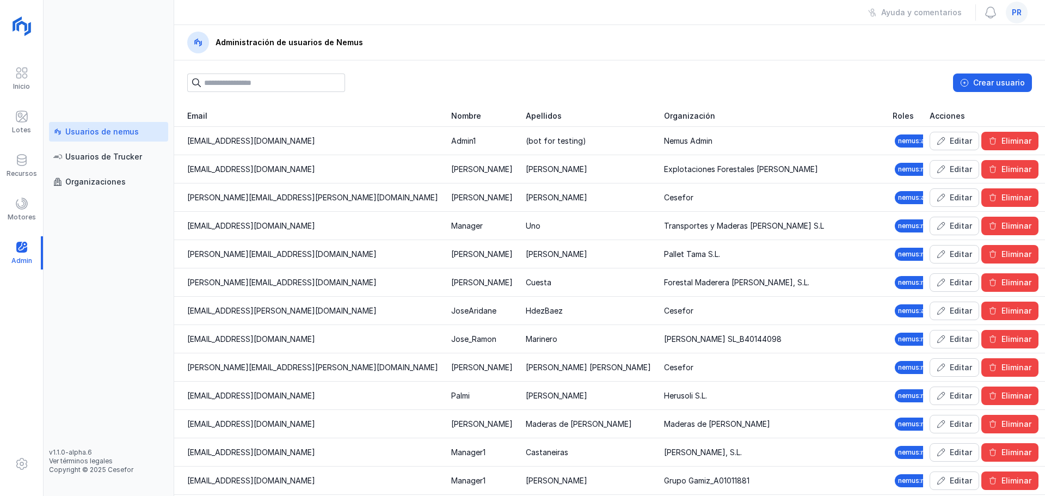
click at [1017, 16] on span "pr" at bounding box center [1017, 12] width 10 height 11
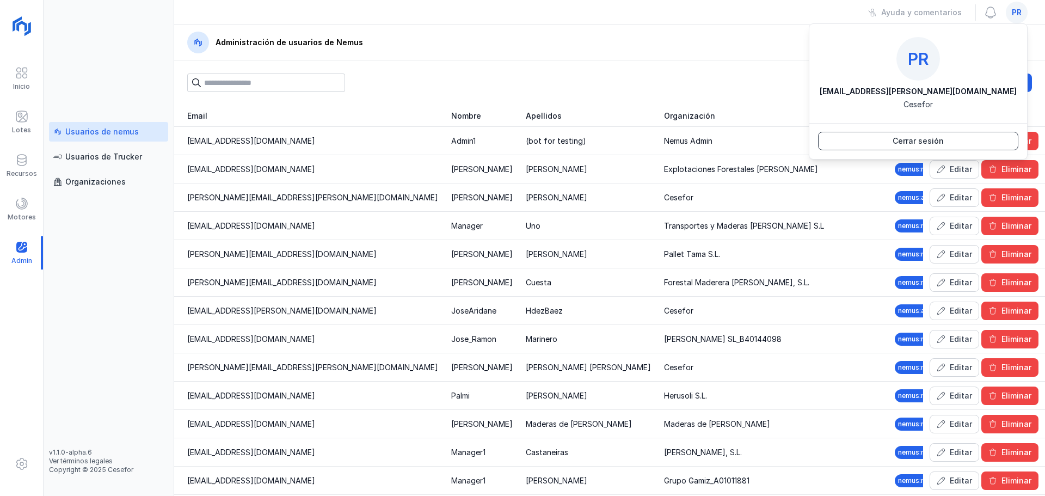
click at [940, 140] on span "Cerrar sesión" at bounding box center [918, 141] width 186 height 11
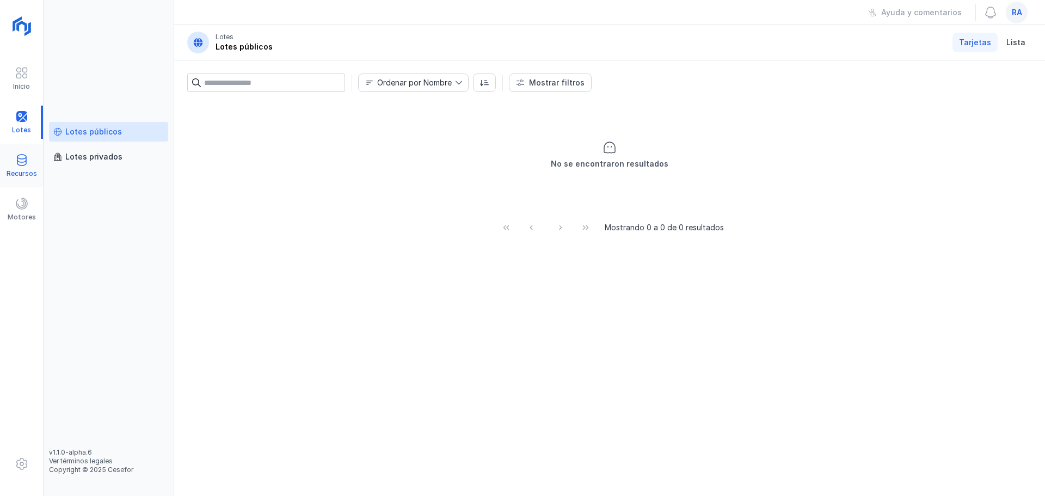
click at [28, 167] on div at bounding box center [21, 162] width 13 height 16
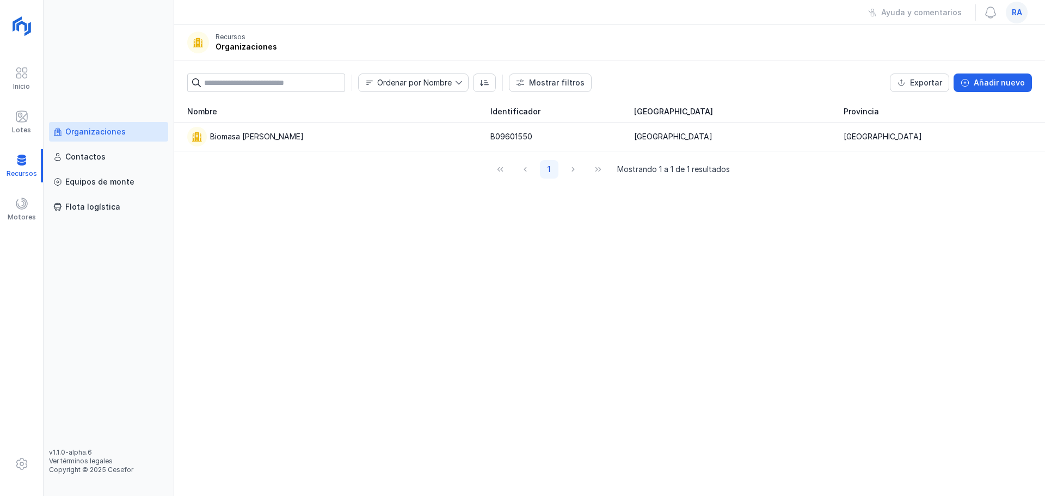
click at [91, 131] on div "Organizaciones" at bounding box center [95, 131] width 60 height 11
click at [214, 141] on div "Biomasa [PERSON_NAME]" at bounding box center [257, 136] width 94 height 11
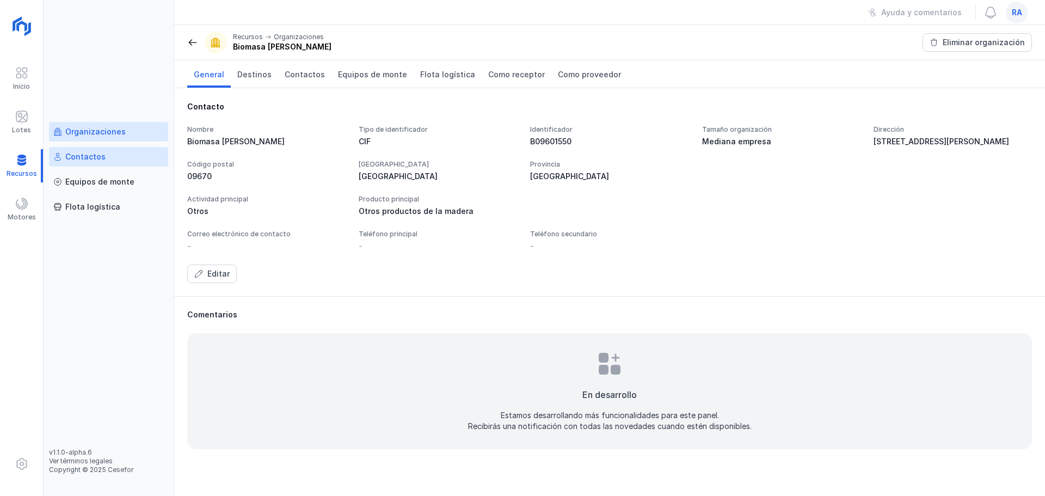
click at [122, 156] on link "Contactos" at bounding box center [108, 157] width 119 height 20
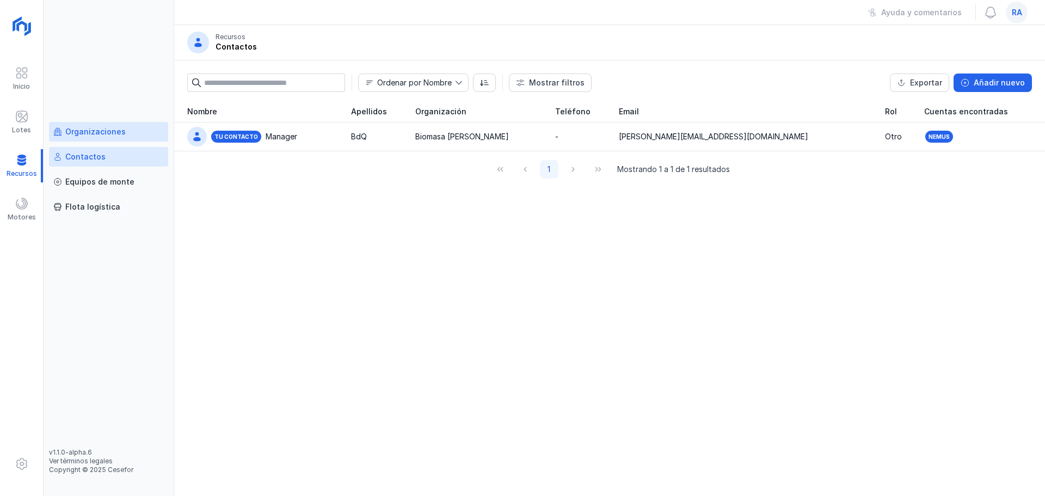
click at [112, 133] on div "Organizaciones" at bounding box center [95, 131] width 60 height 11
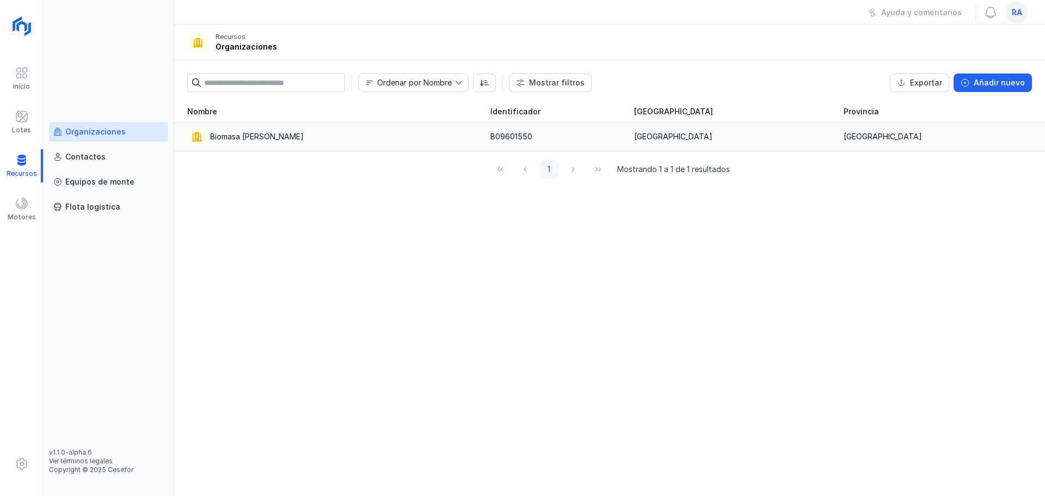
click at [283, 134] on div "Biomasa de Quintanar" at bounding box center [257, 136] width 94 height 11
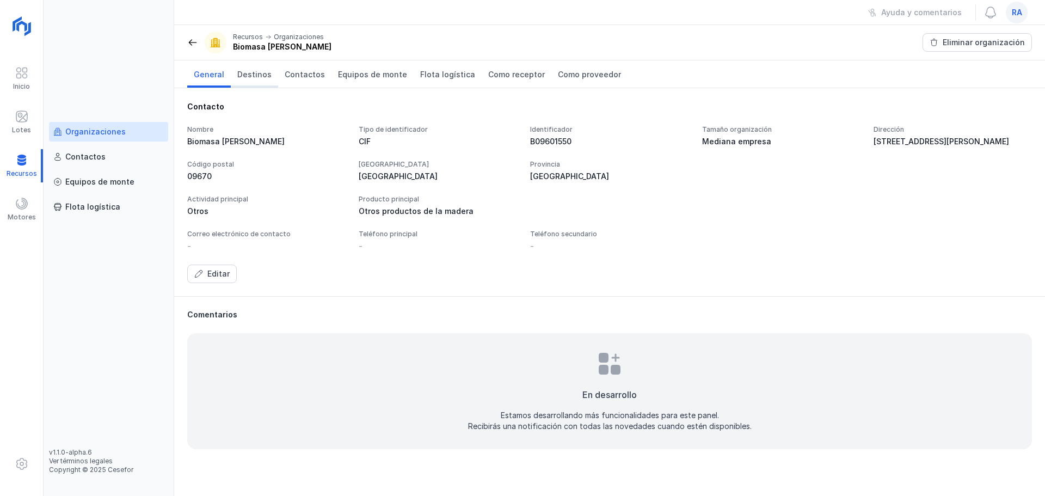
click at [239, 74] on span "Destinos" at bounding box center [254, 74] width 34 height 11
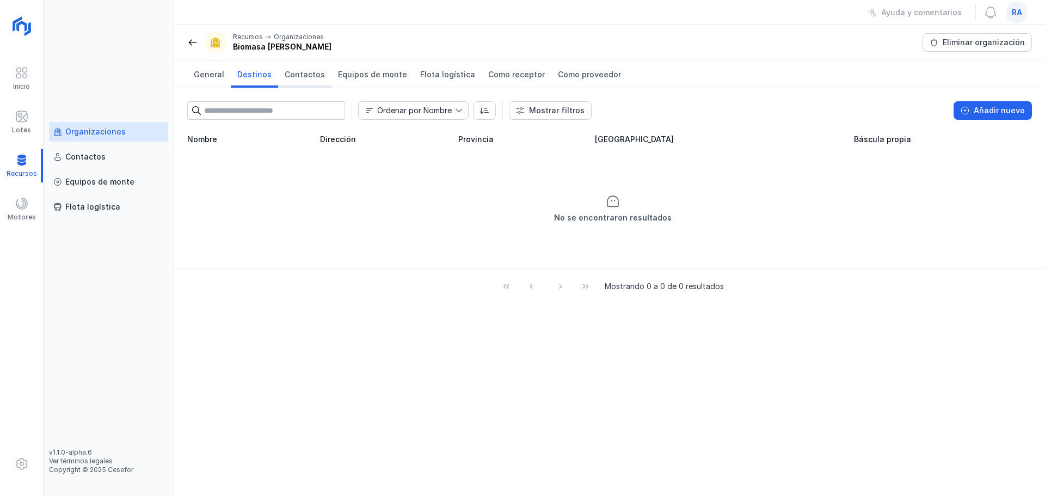
click at [292, 82] on link "Contactos" at bounding box center [304, 73] width 53 height 27
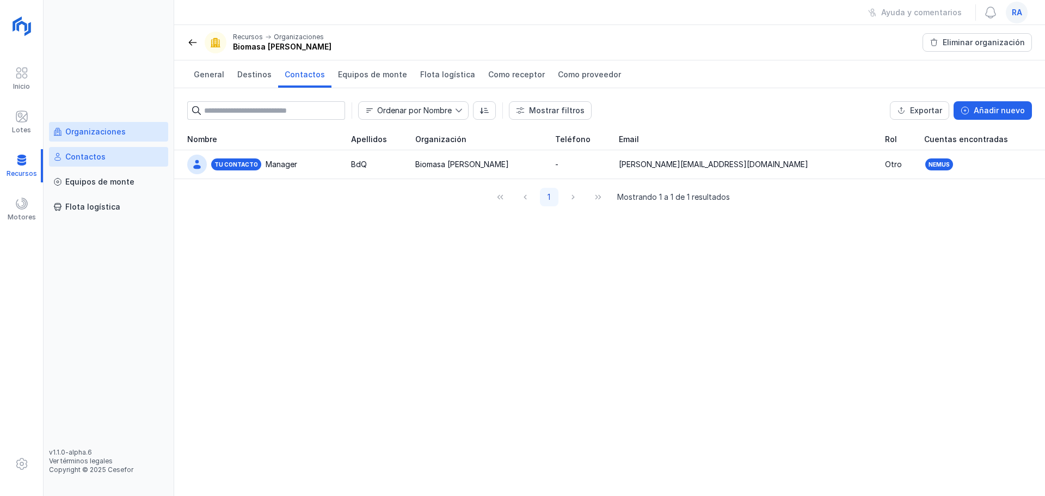
click at [81, 163] on link "Contactos" at bounding box center [108, 157] width 119 height 20
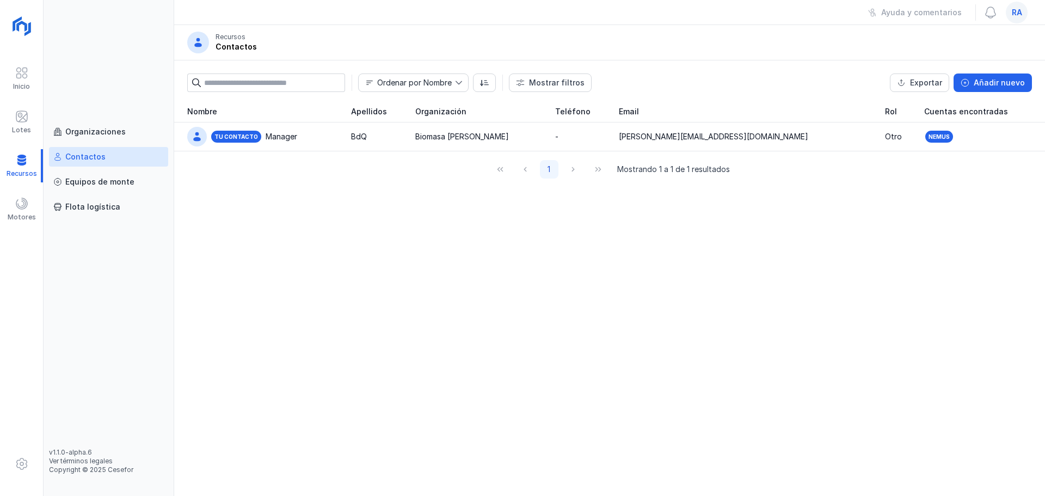
click at [1014, 17] on span "ra" at bounding box center [1017, 12] width 10 height 11
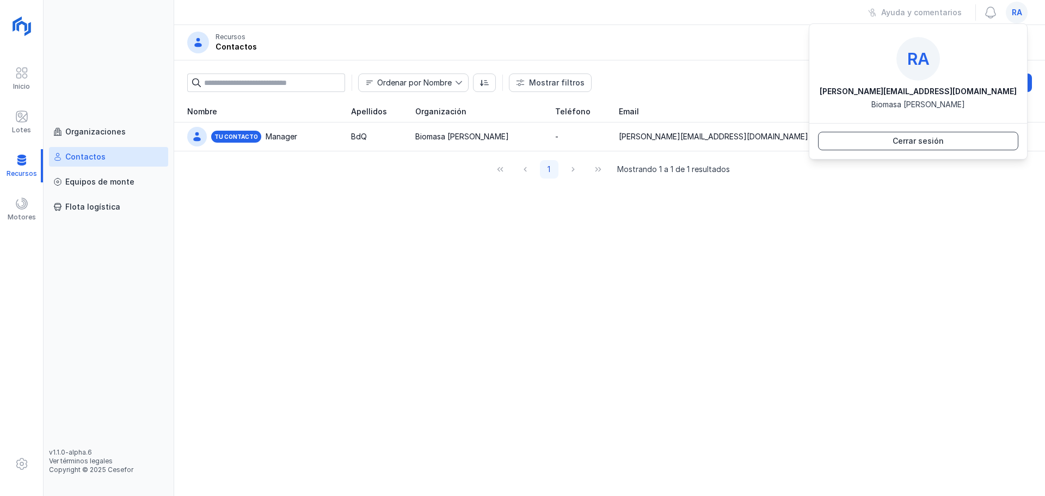
click at [935, 141] on span "Cerrar sesión" at bounding box center [918, 141] width 186 height 11
